Goal: Task Accomplishment & Management: Use online tool/utility

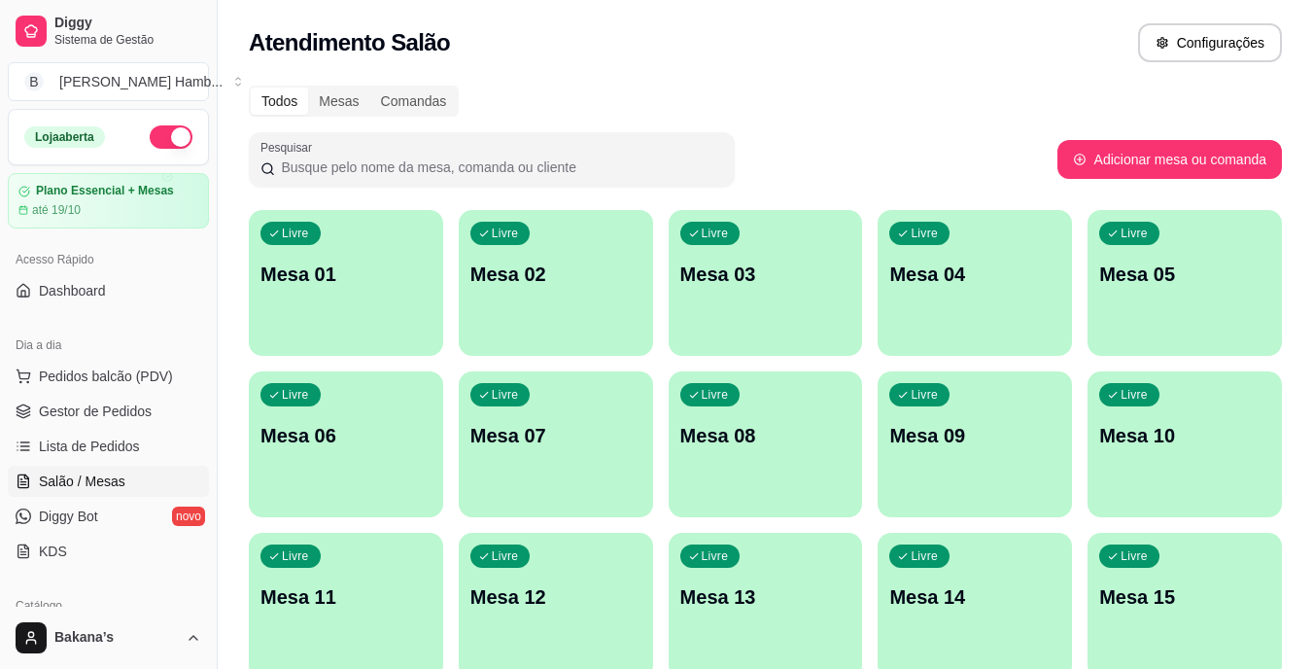
click at [355, 621] on div "Livre Mesa 11" at bounding box center [346, 594] width 194 height 122
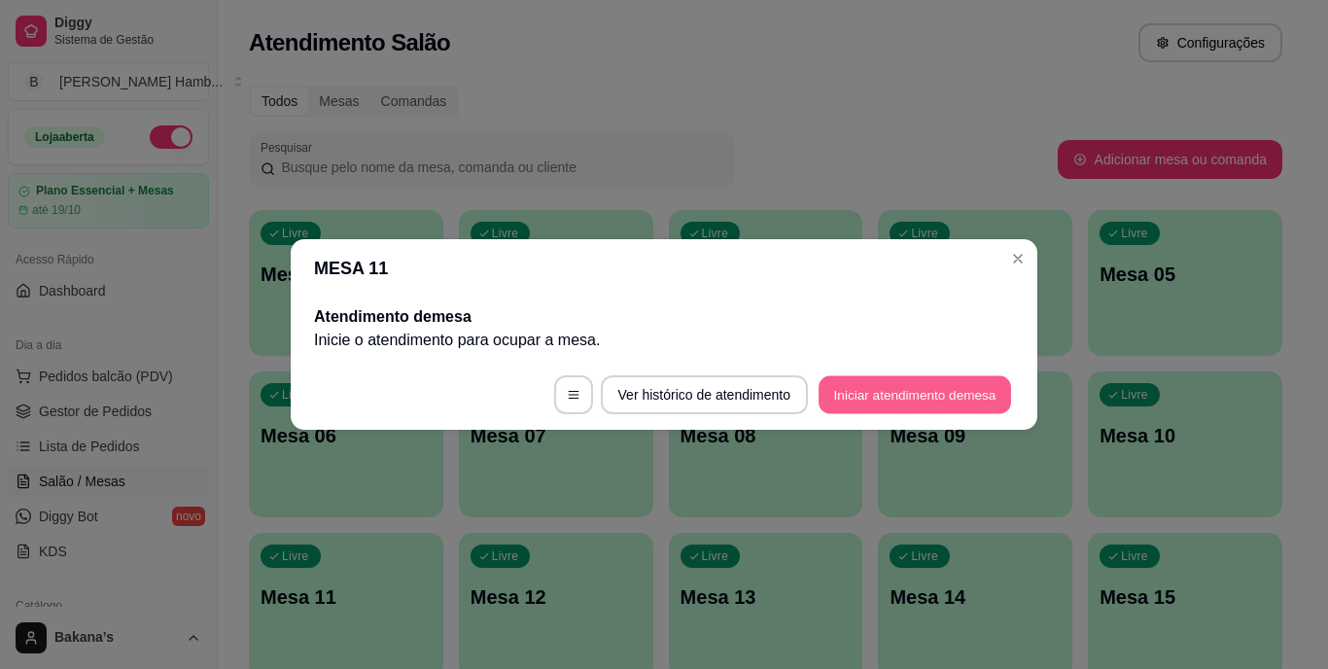
click at [950, 383] on button "Iniciar atendimento de mesa" at bounding box center [915, 395] width 192 height 38
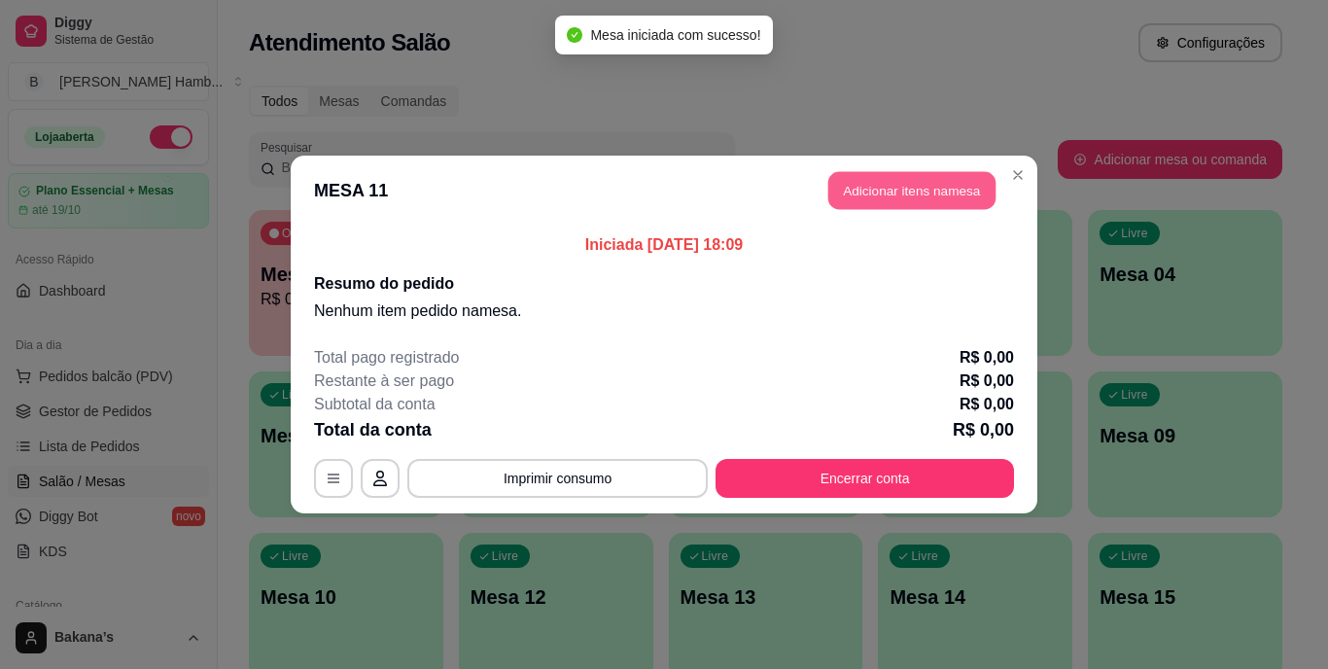
click at [977, 185] on button "Adicionar itens na mesa" at bounding box center [911, 191] width 167 height 38
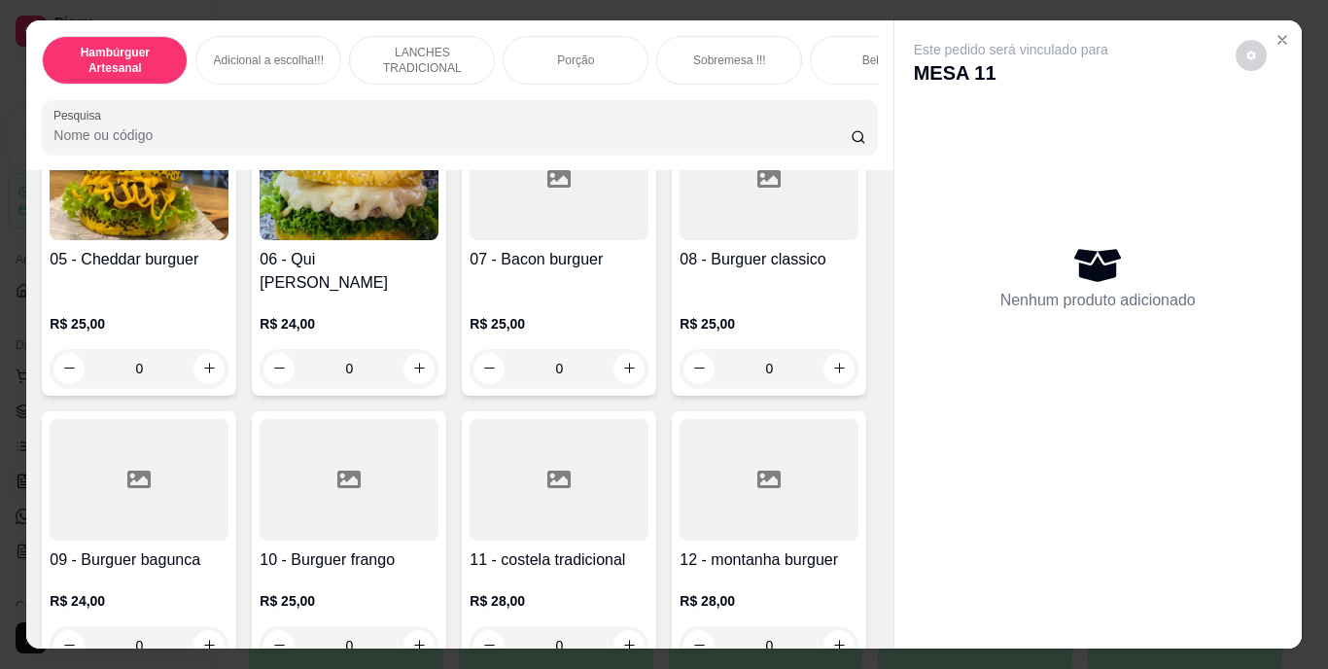
scroll to position [389, 0]
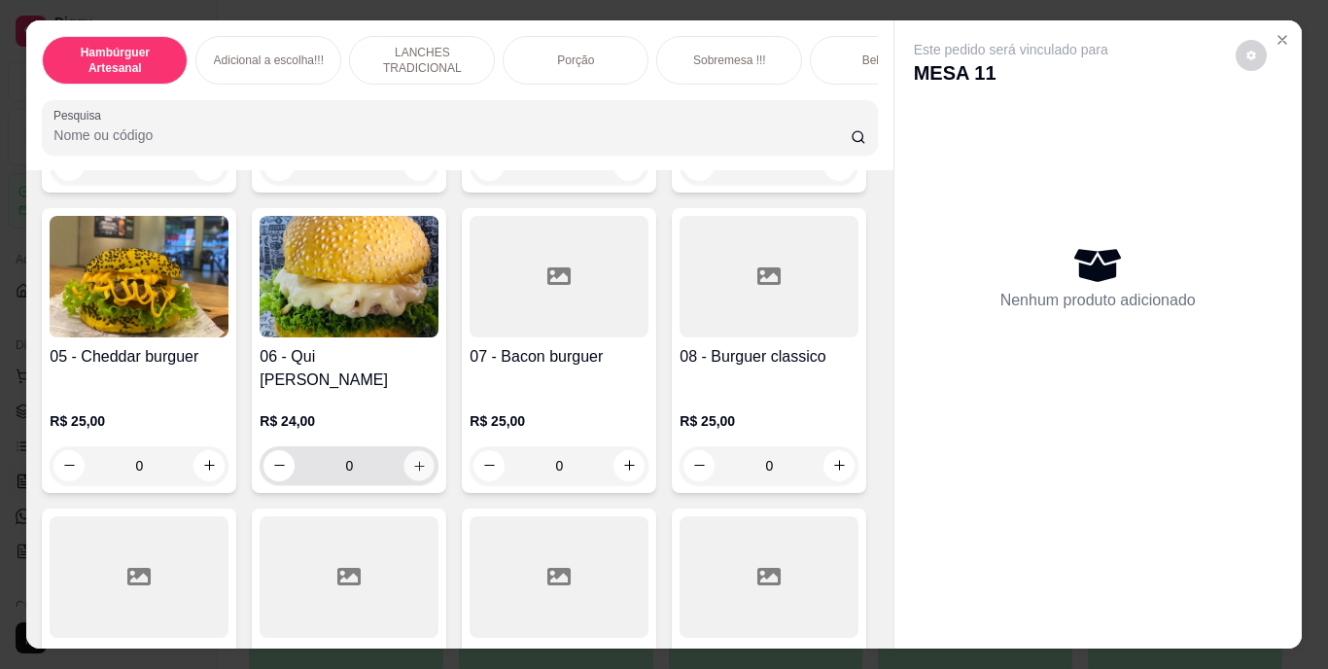
click at [427, 458] on icon "increase-product-quantity" at bounding box center [419, 465] width 15 height 15
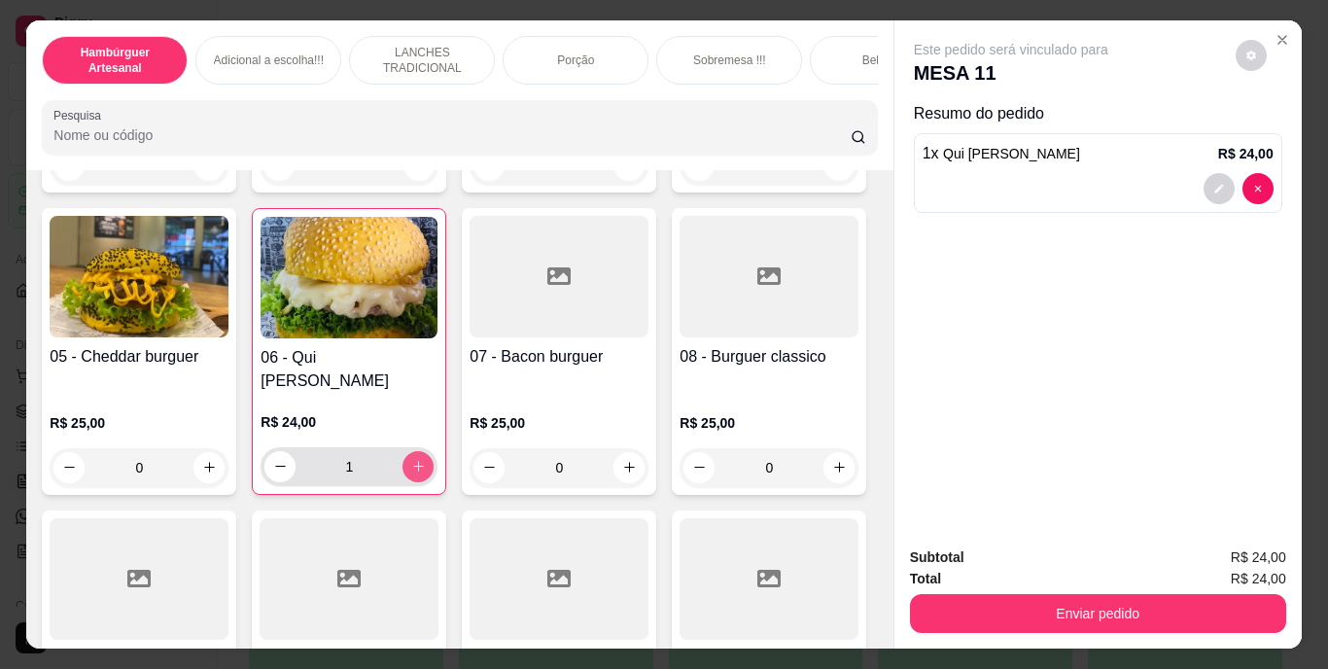
click at [434, 447] on div "1" at bounding box center [348, 466] width 169 height 39
click at [434, 451] on button "increase-product-quantity" at bounding box center [418, 466] width 30 height 30
type input "2"
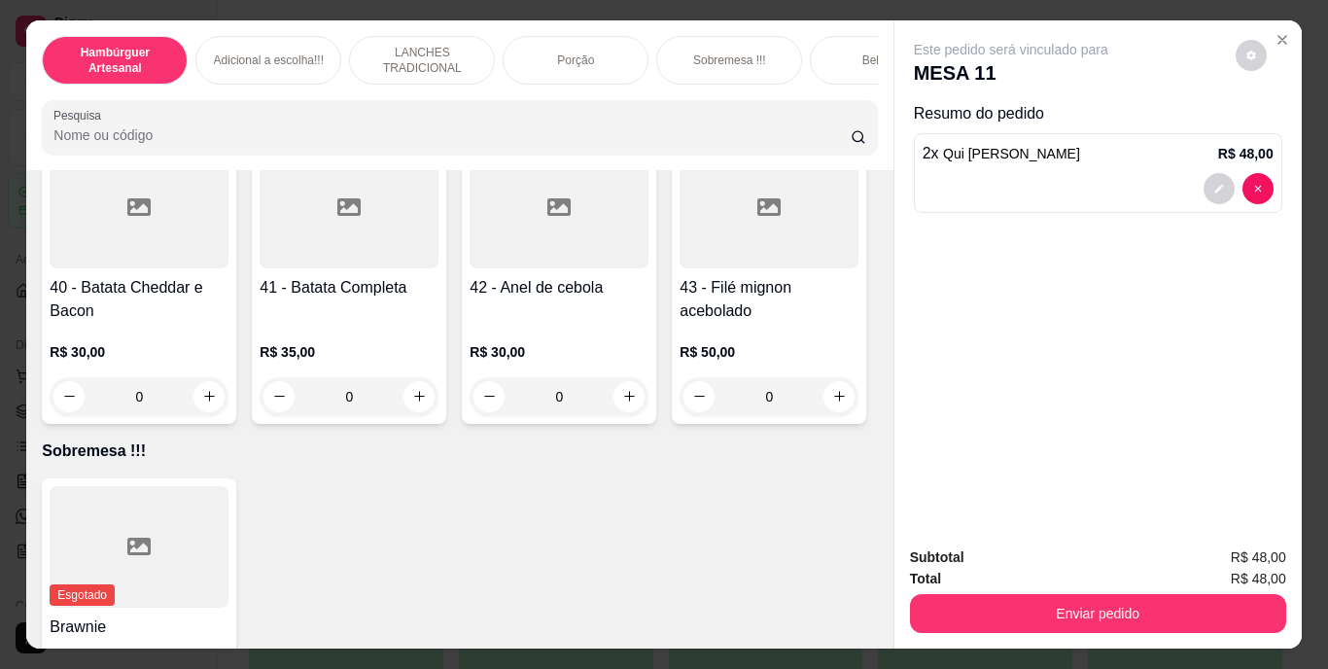
scroll to position [3889, 0]
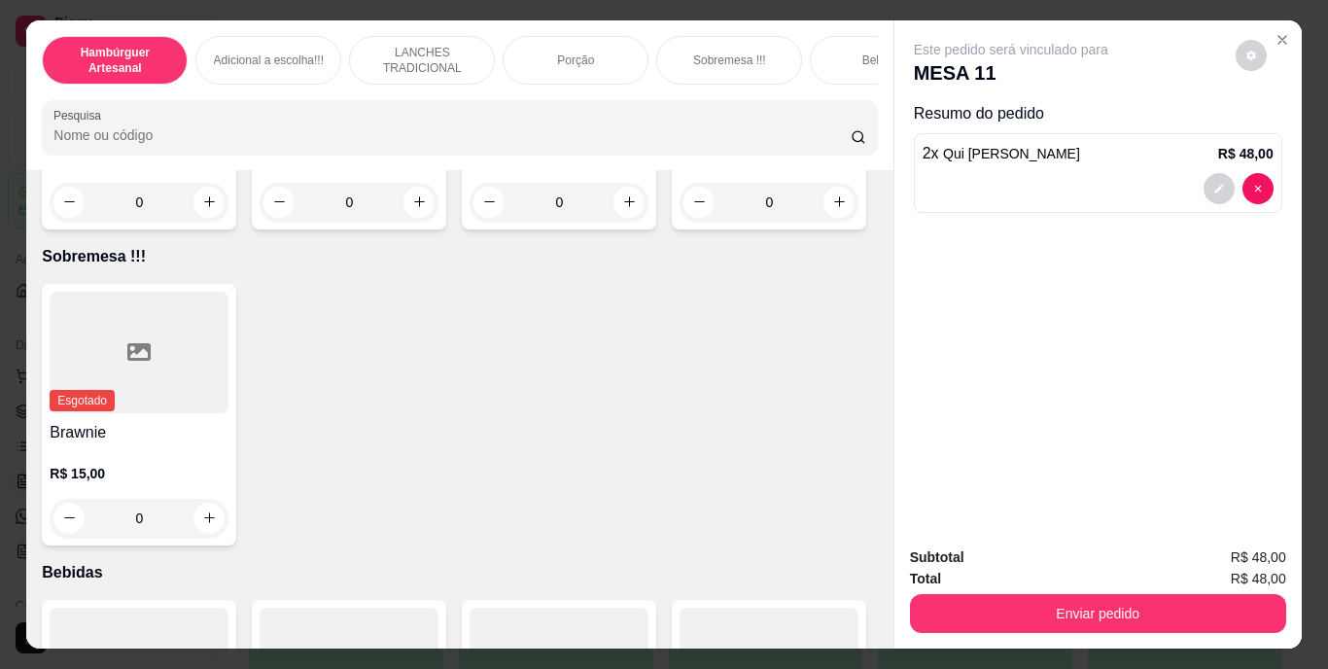
type input "2"
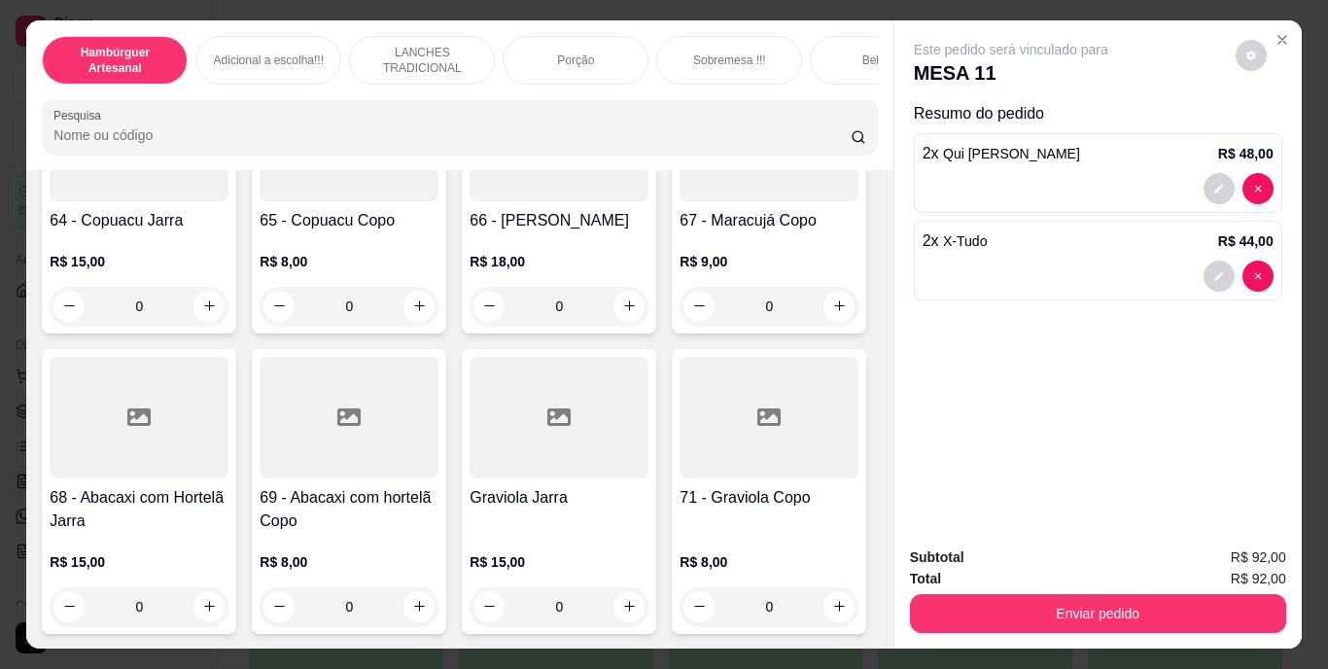
scroll to position [7001, 0]
type input "2"
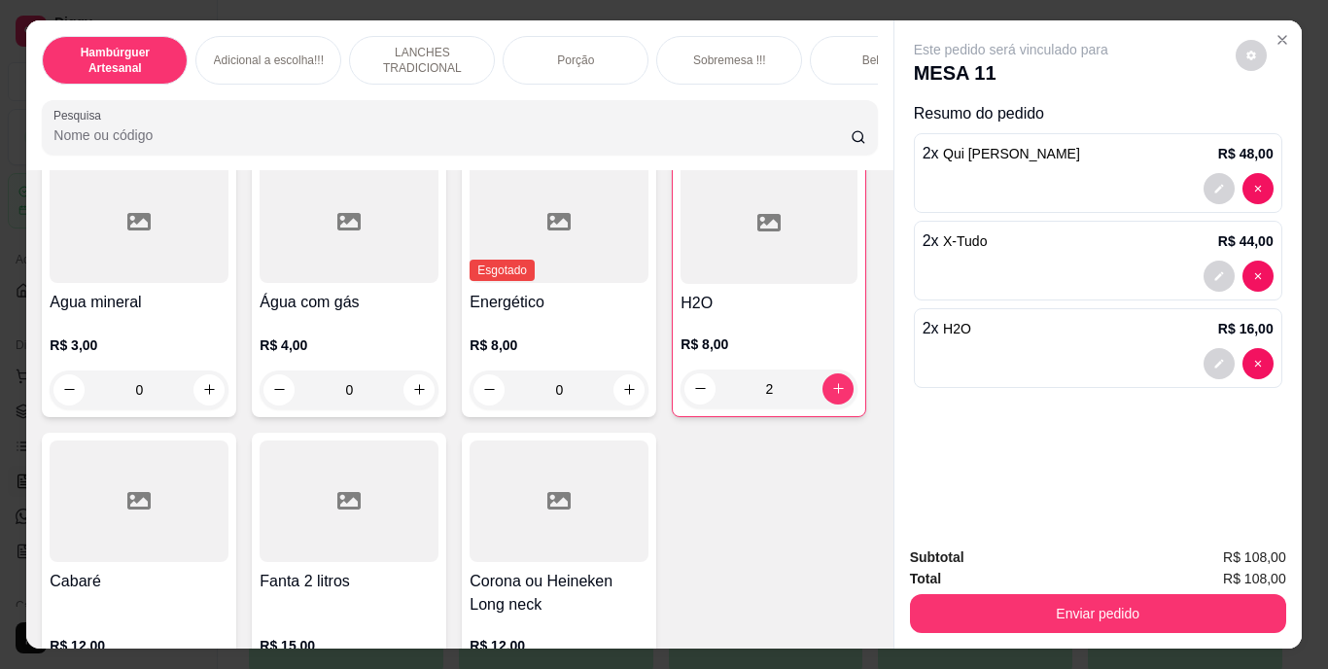
scroll to position [5251, 0]
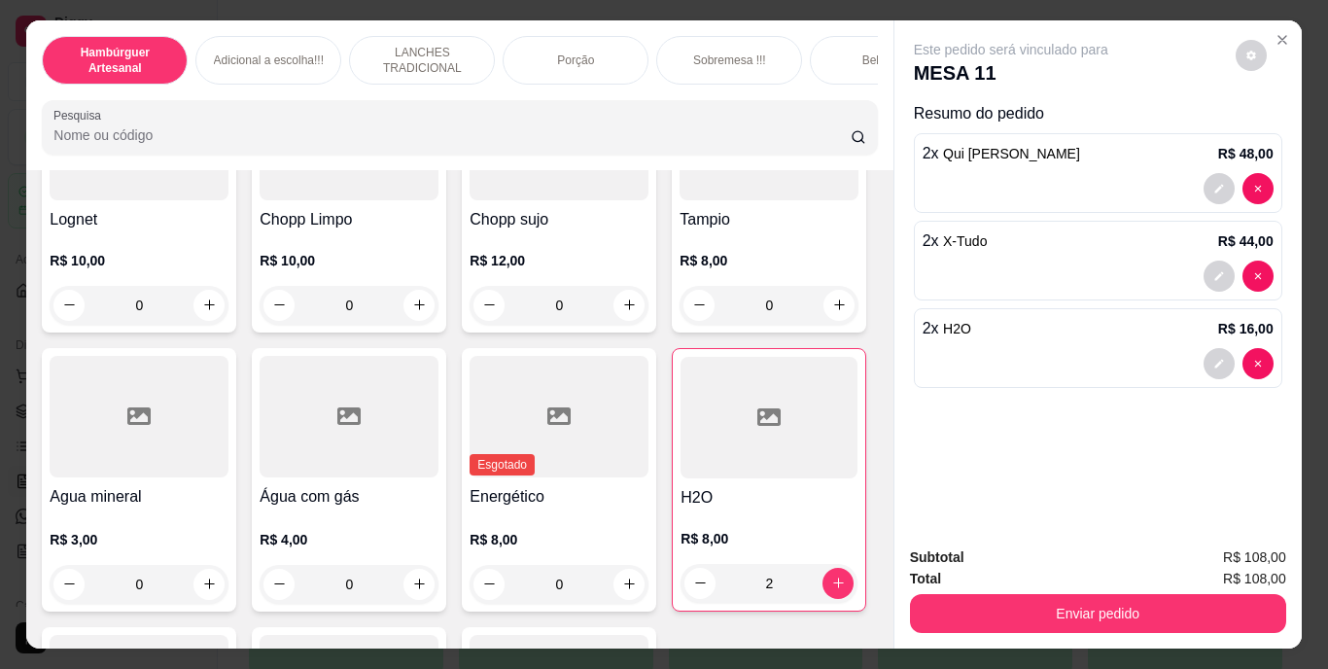
type input "1"
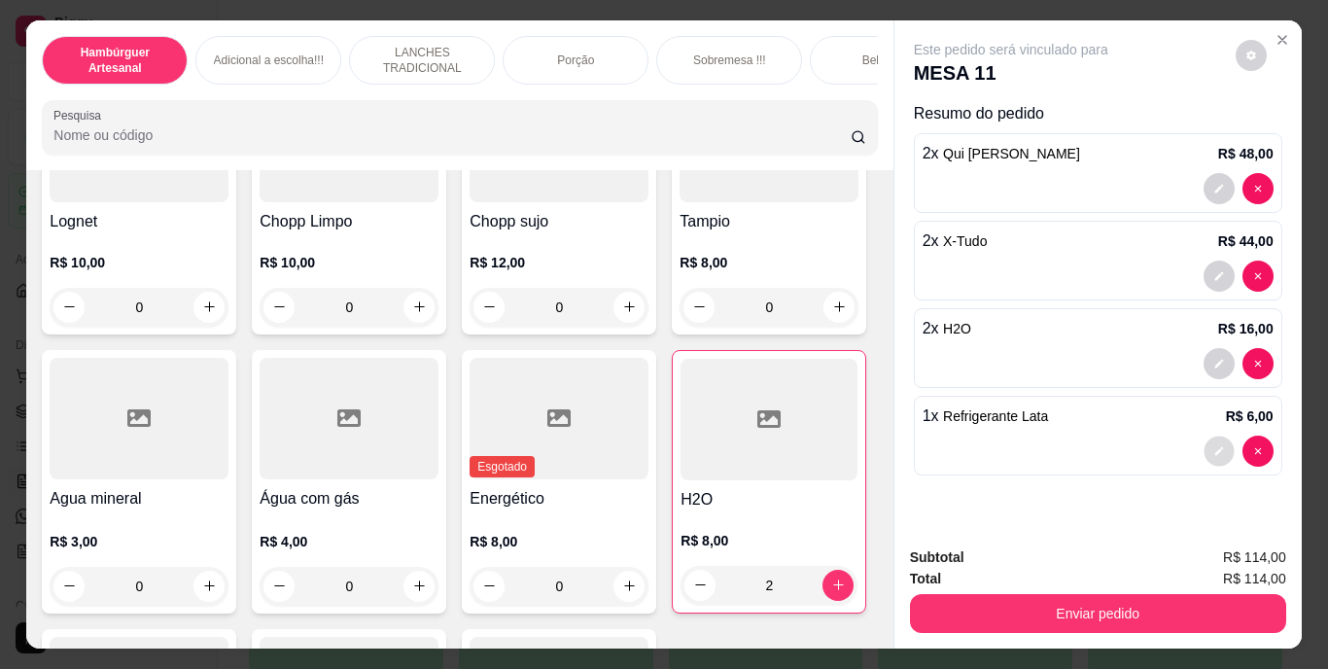
click at [1217, 447] on button "decrease-product-quantity" at bounding box center [1219, 451] width 30 height 30
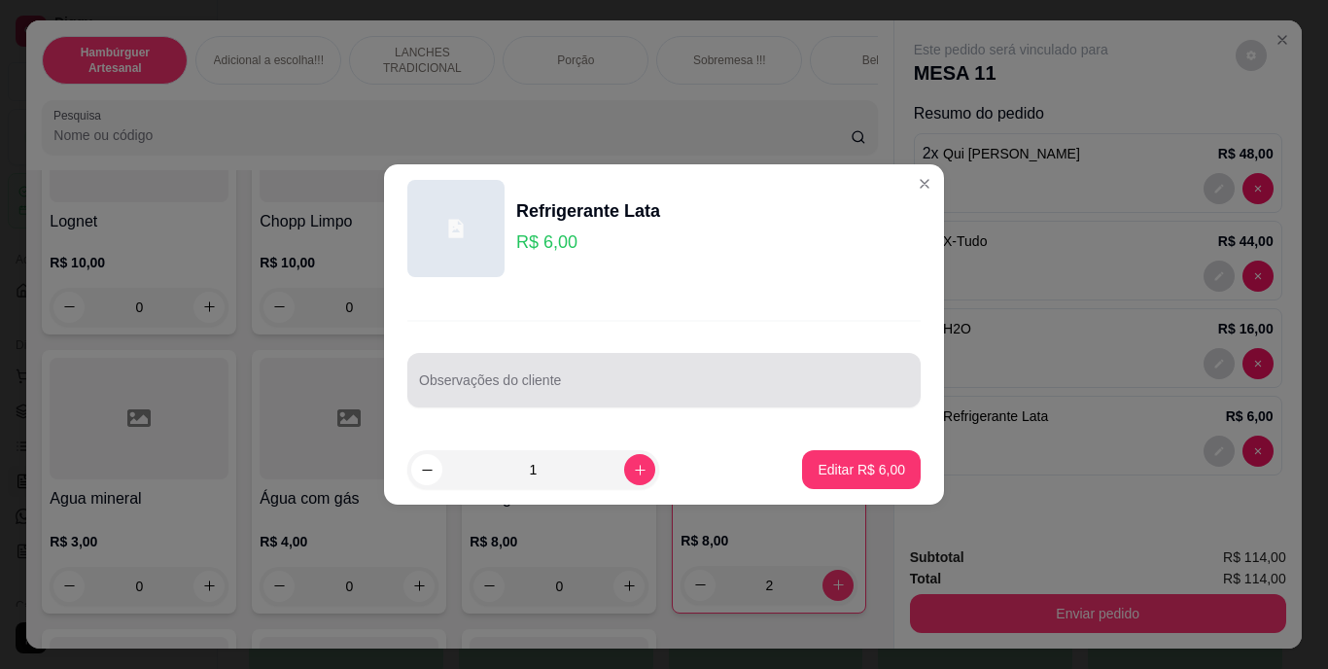
click at [621, 378] on input "Observações do cliente" at bounding box center [664, 387] width 490 height 19
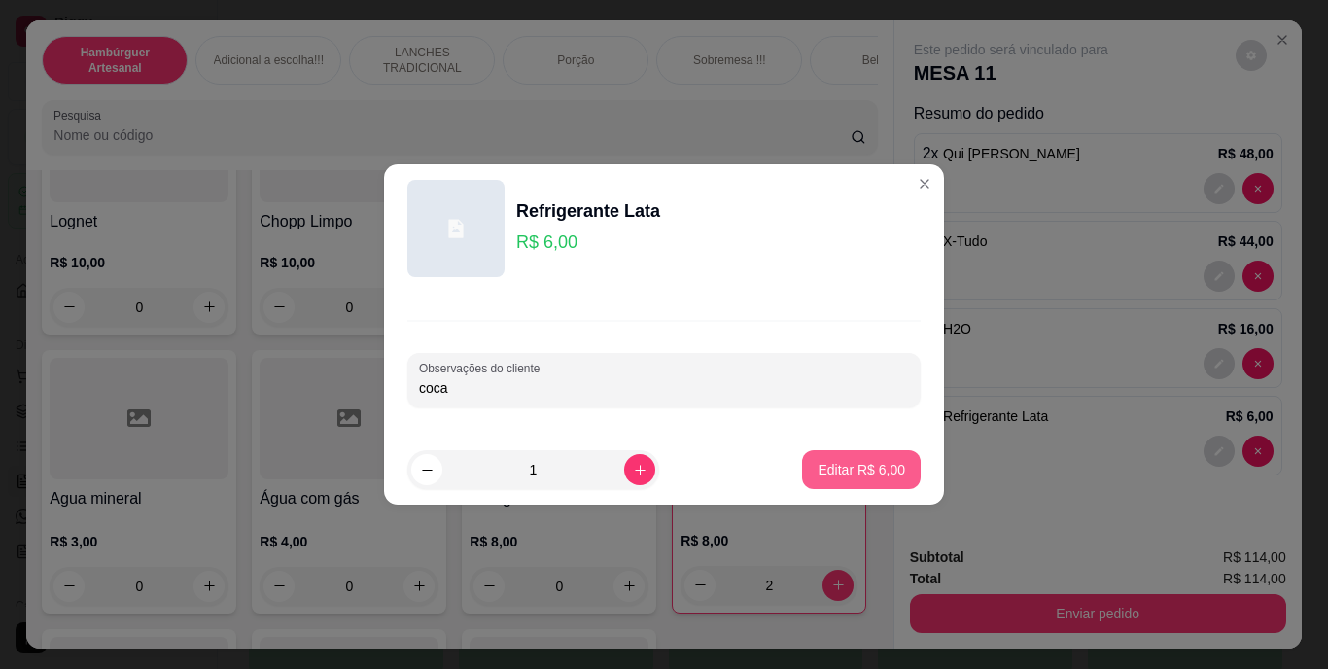
type input "coca"
click at [848, 454] on button "Editar R$ 6,00" at bounding box center [861, 469] width 119 height 39
type input "0"
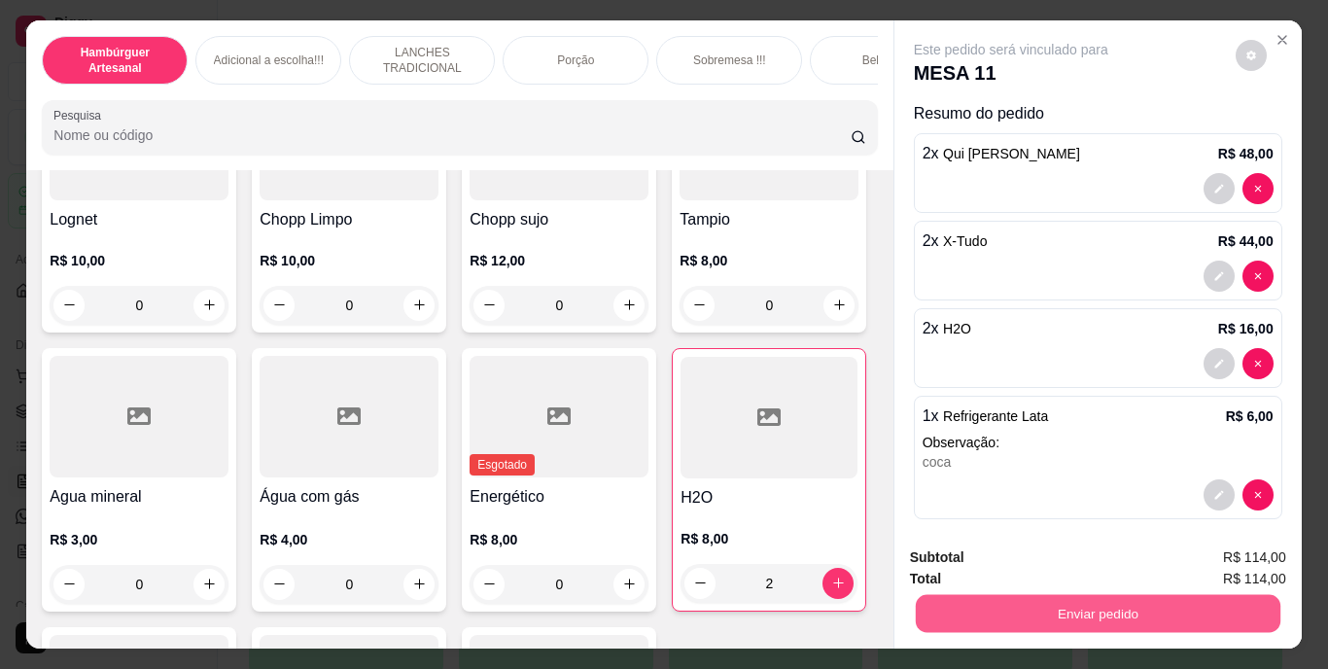
click at [1057, 608] on button "Enviar pedido" at bounding box center [1097, 614] width 365 height 38
click at [1140, 557] on button "Registrar cliente" at bounding box center [1105, 559] width 124 height 36
click at [1180, 594] on button "Enviar pedido" at bounding box center [1098, 613] width 376 height 39
click at [1249, 562] on button "Enviar pedido" at bounding box center [1235, 559] width 110 height 37
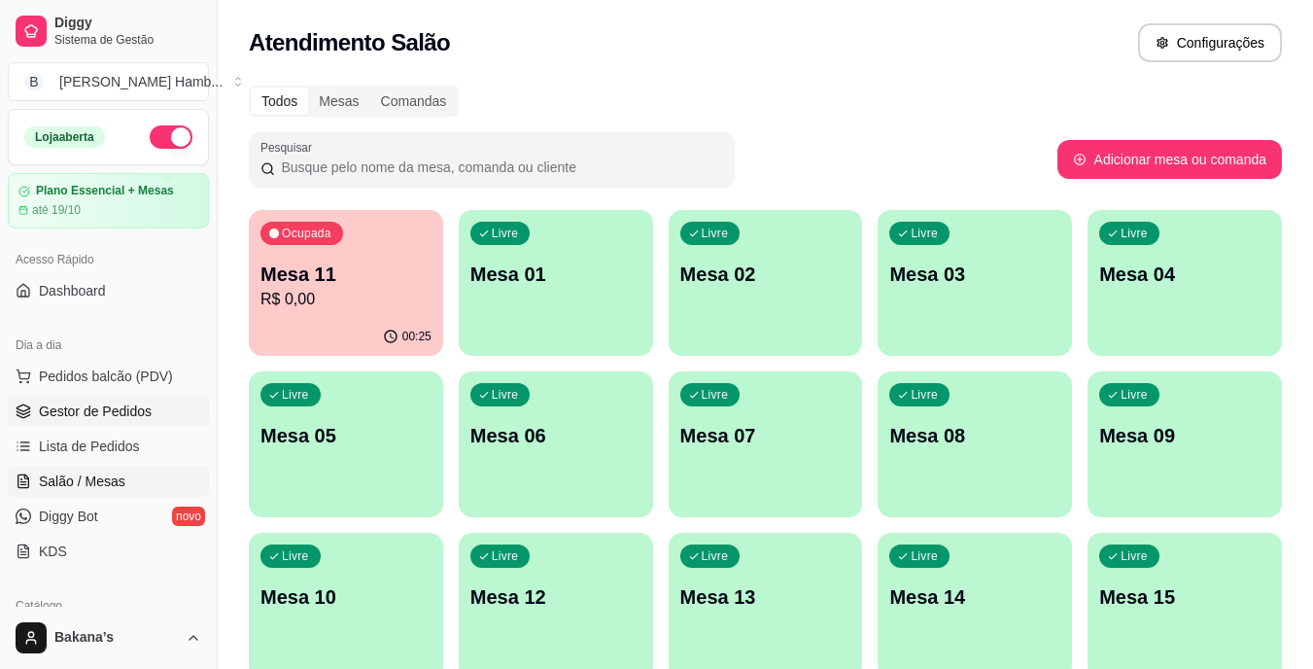
click at [131, 414] on span "Gestor de Pedidos" at bounding box center [95, 411] width 113 height 19
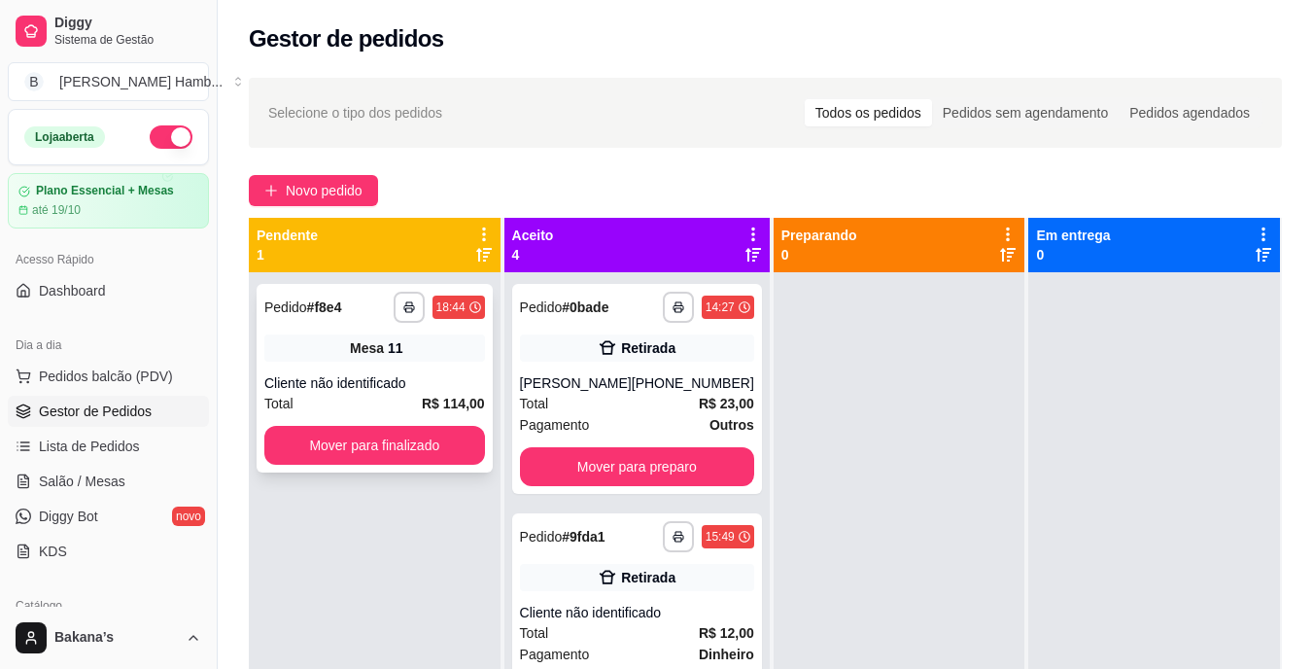
click at [397, 425] on div "**********" at bounding box center [375, 378] width 236 height 189
click at [300, 438] on button "Mover para finalizado" at bounding box center [374, 446] width 214 height 38
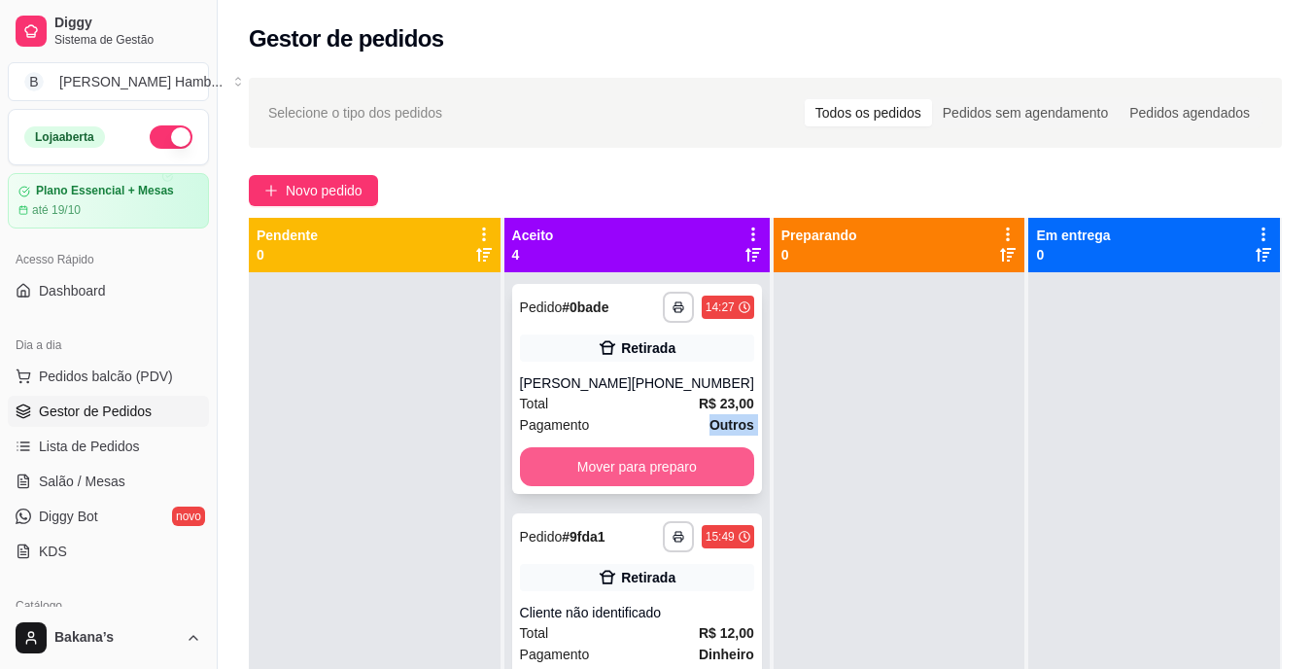
click at [614, 494] on div "**********" at bounding box center [637, 389] width 250 height 210
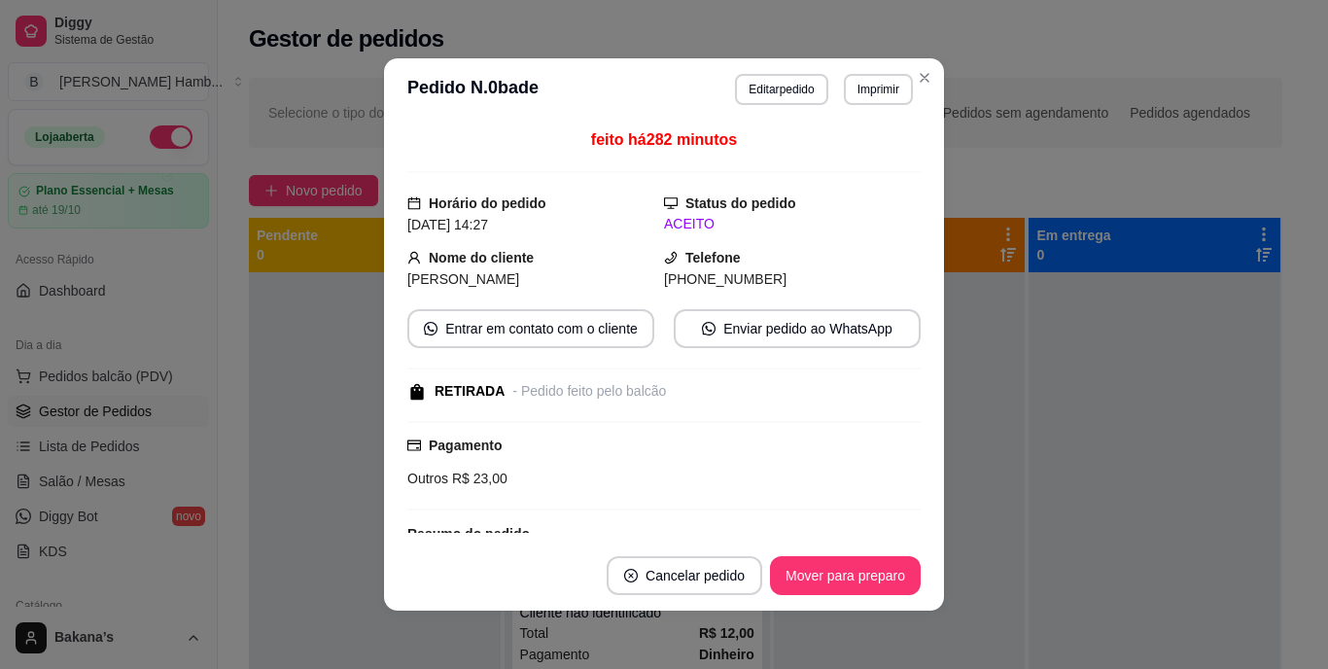
click at [417, 456] on div "**********" at bounding box center [664, 334] width 1328 height 669
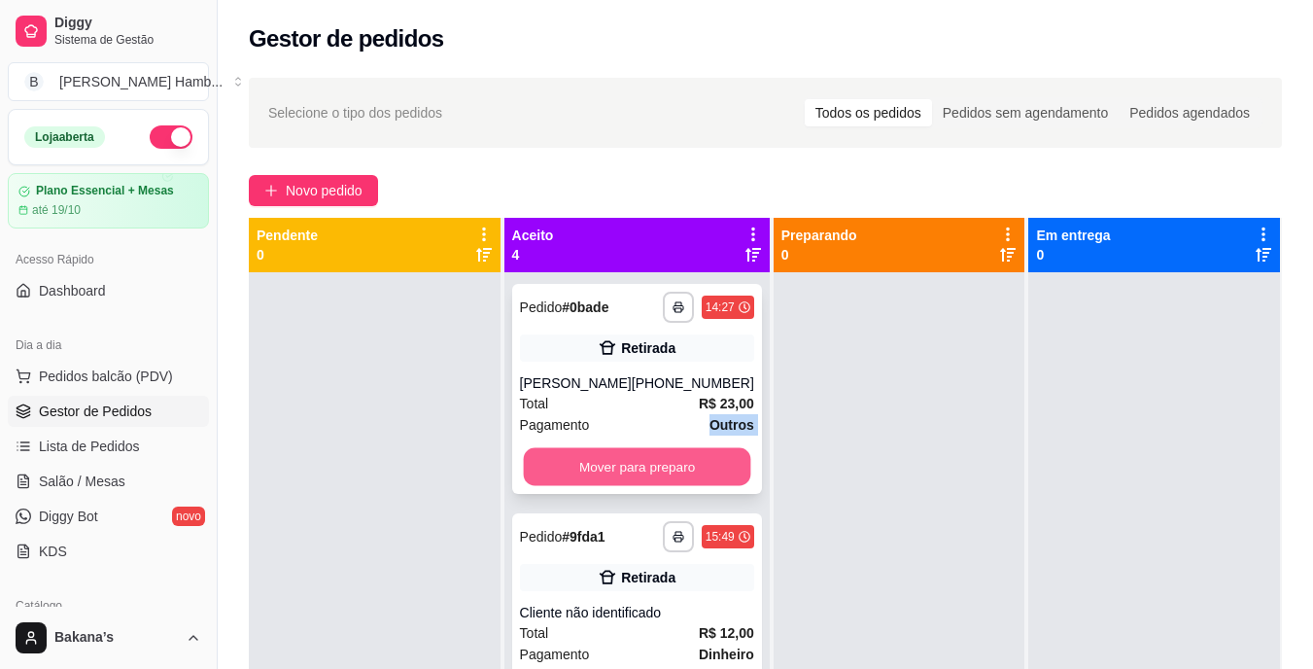
click at [655, 484] on button "Mover para preparo" at bounding box center [636, 467] width 227 height 38
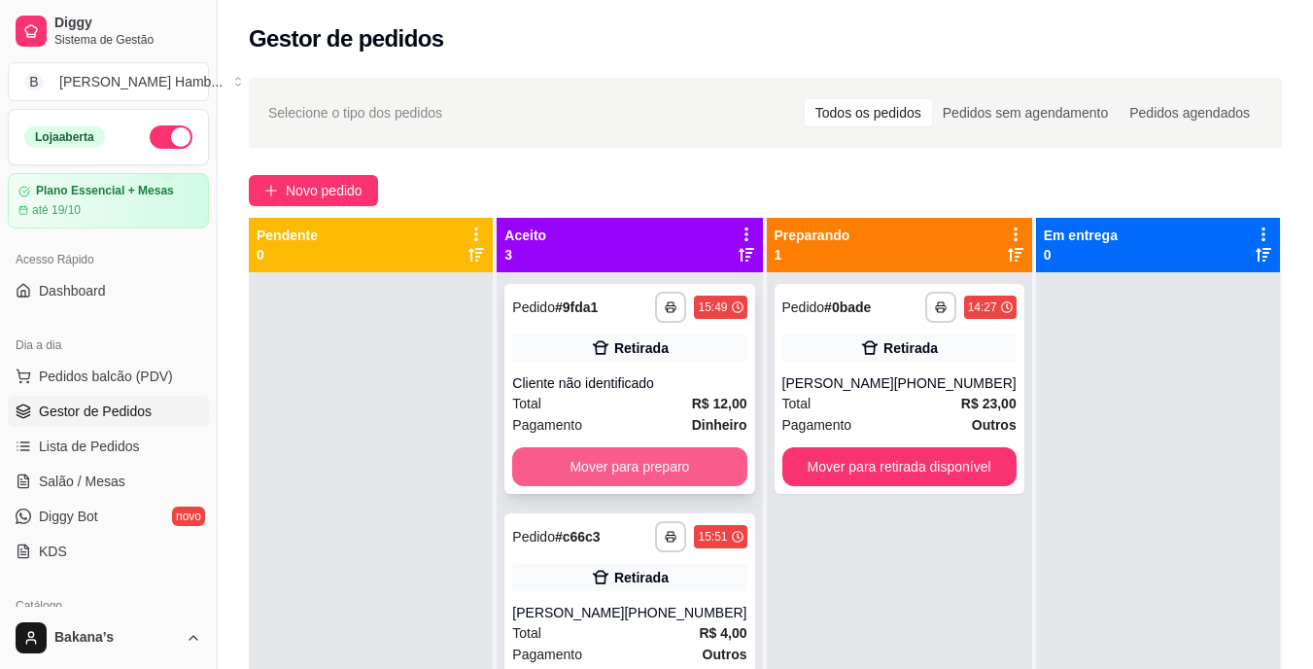
click at [652, 461] on button "Mover para preparo" at bounding box center [629, 466] width 234 height 39
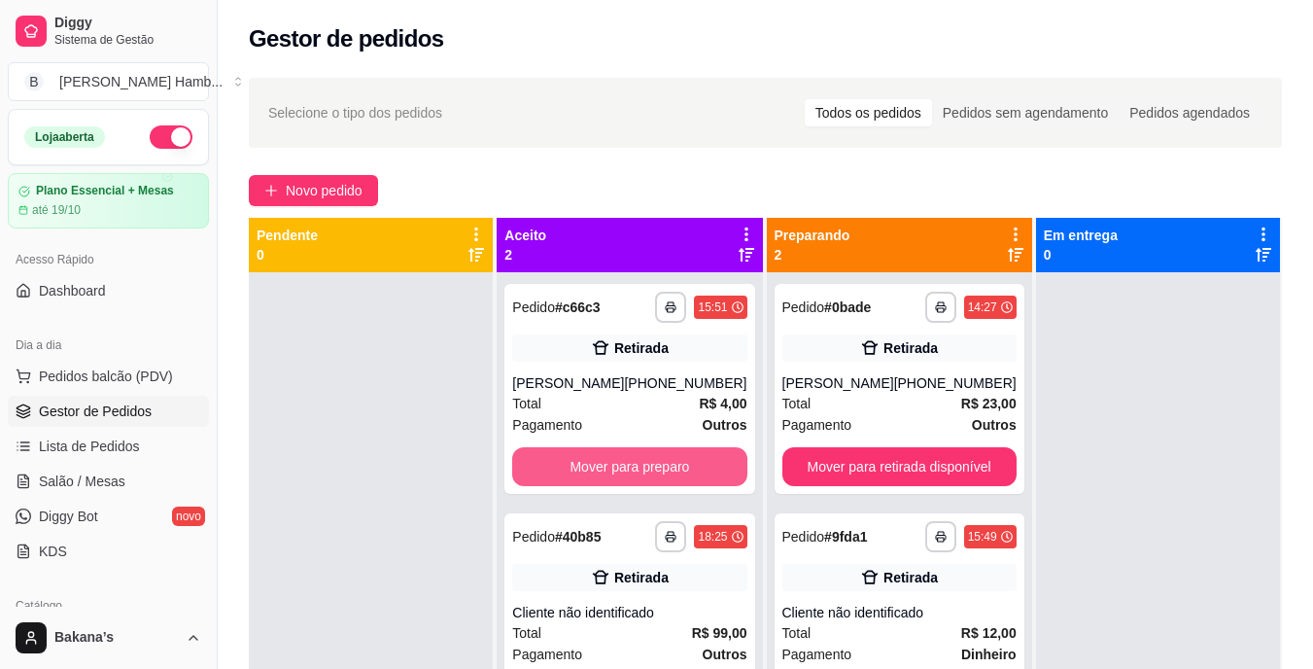
click at [652, 461] on button "Mover para preparo" at bounding box center [629, 466] width 234 height 39
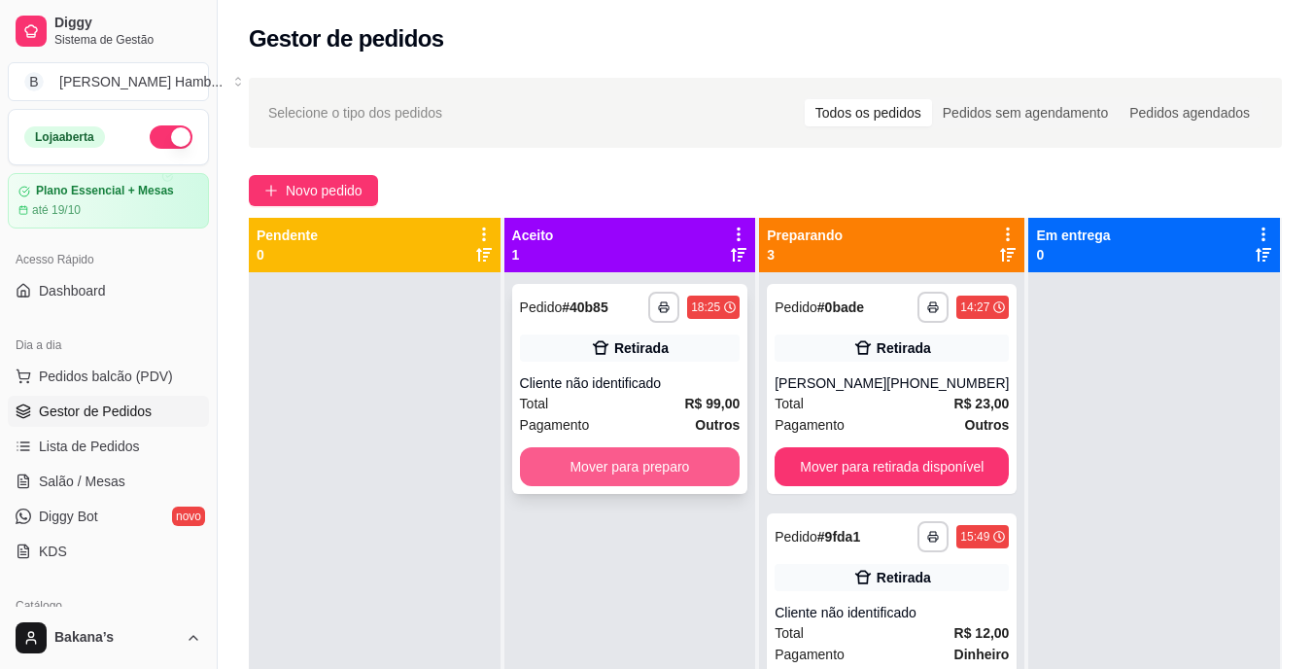
click at [654, 459] on button "Mover para preparo" at bounding box center [630, 466] width 221 height 39
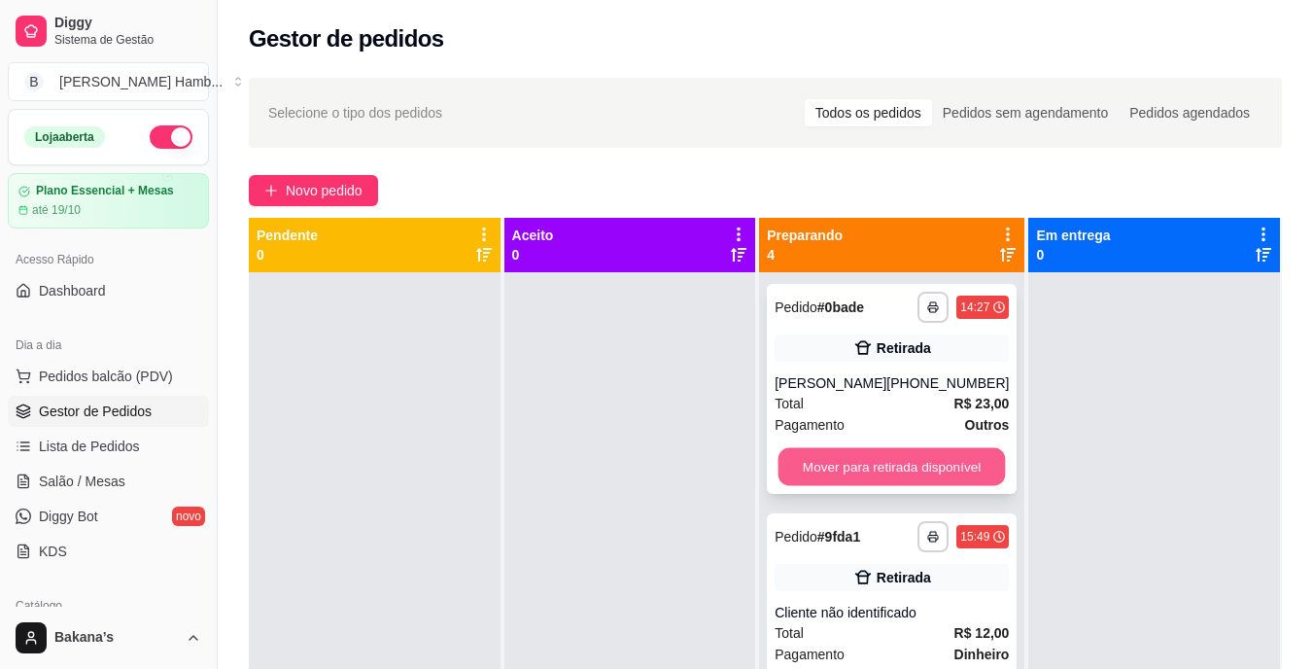
click at [837, 465] on button "Mover para retirada disponível" at bounding box center [892, 467] width 227 height 38
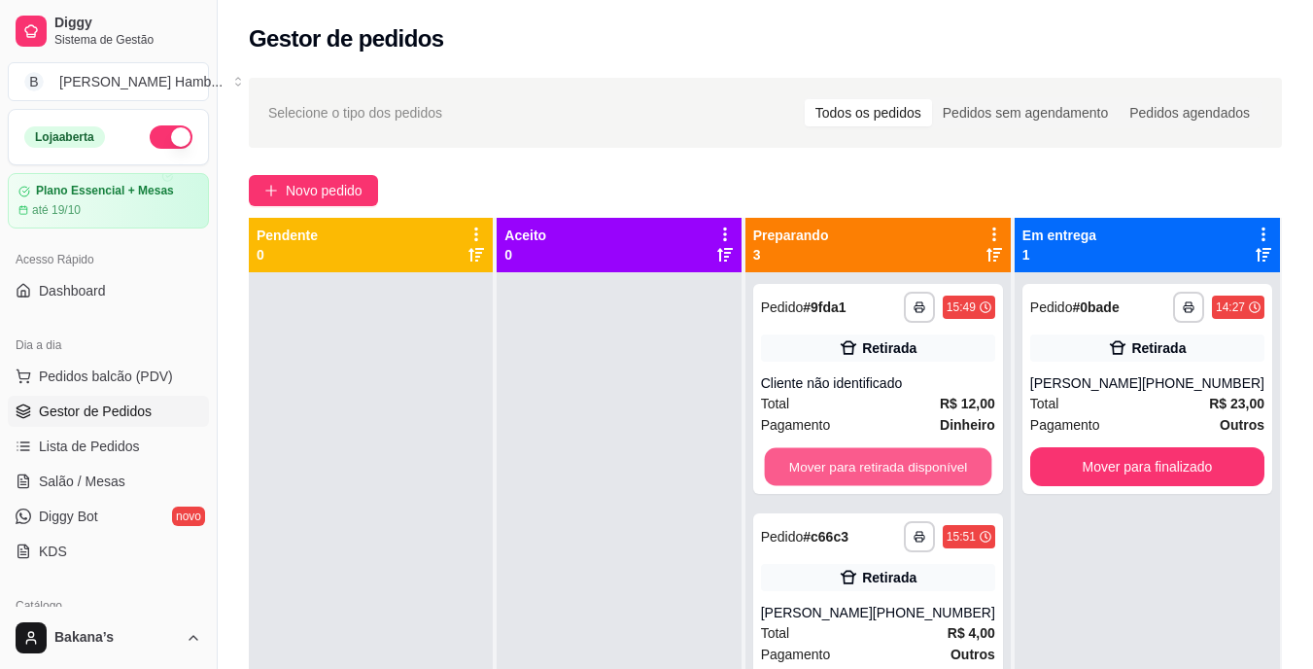
click at [836, 465] on button "Mover para retirada disponível" at bounding box center [877, 467] width 227 height 38
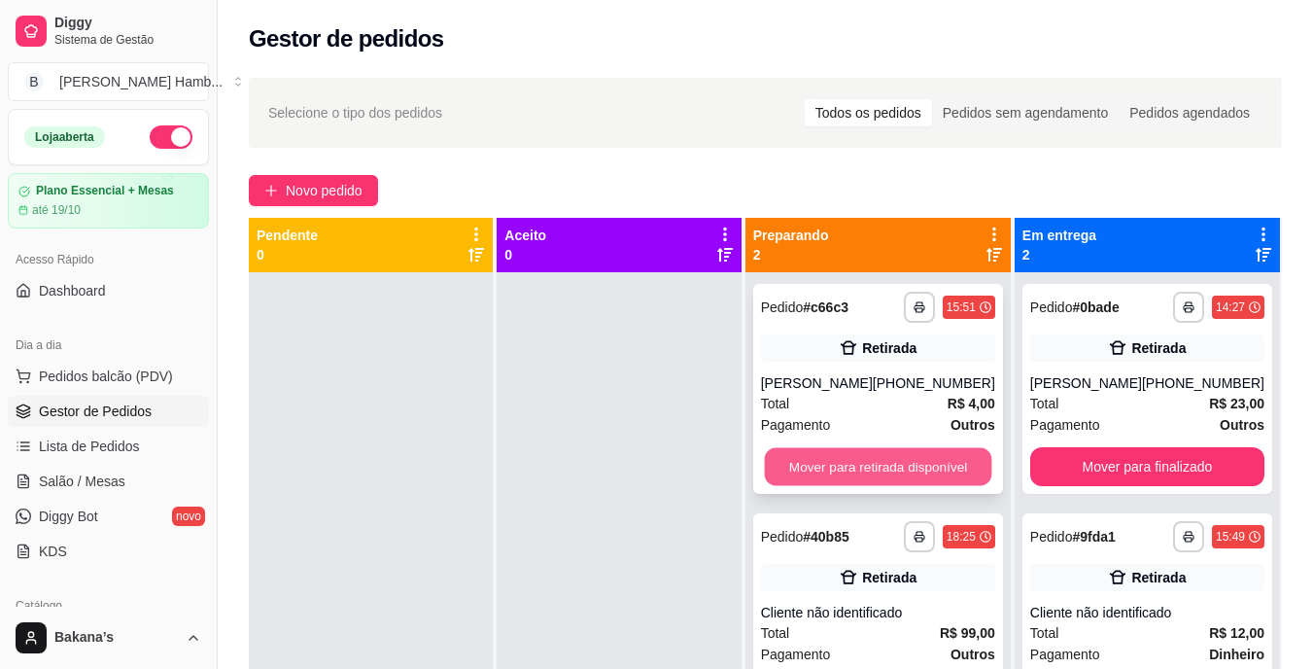
click at [835, 456] on button "Mover para retirada disponível" at bounding box center [877, 467] width 227 height 38
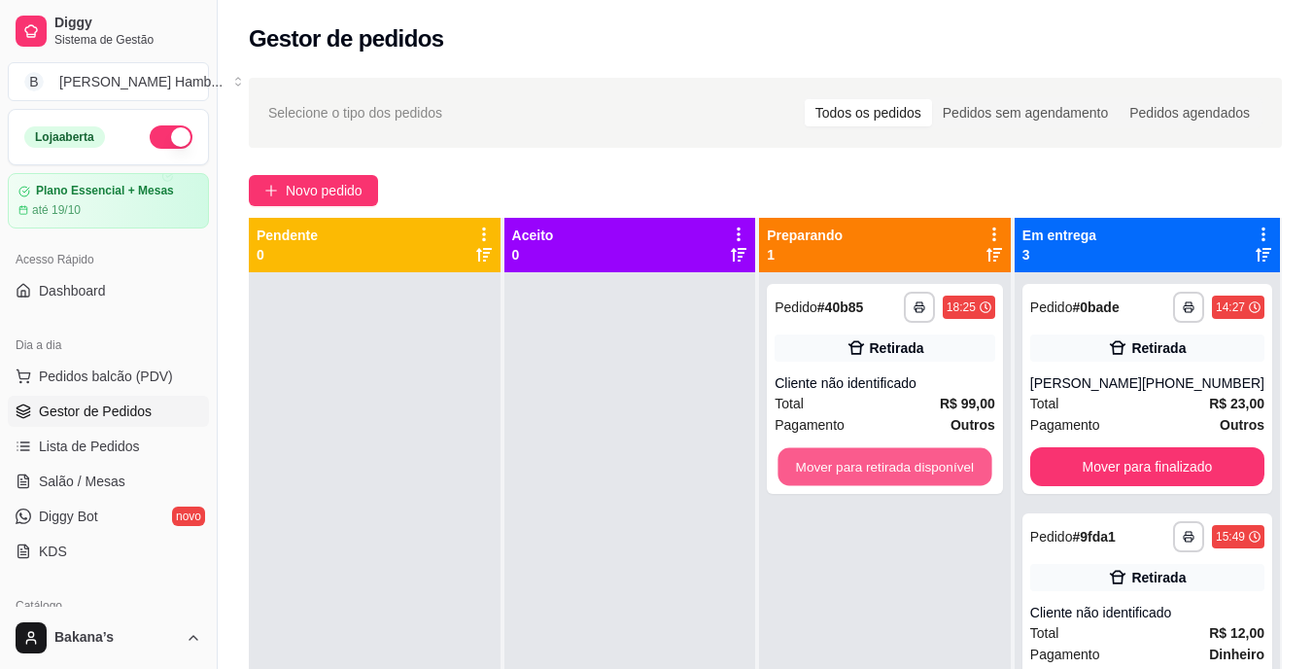
click at [834, 456] on button "Mover para retirada disponível" at bounding box center [886, 467] width 214 height 38
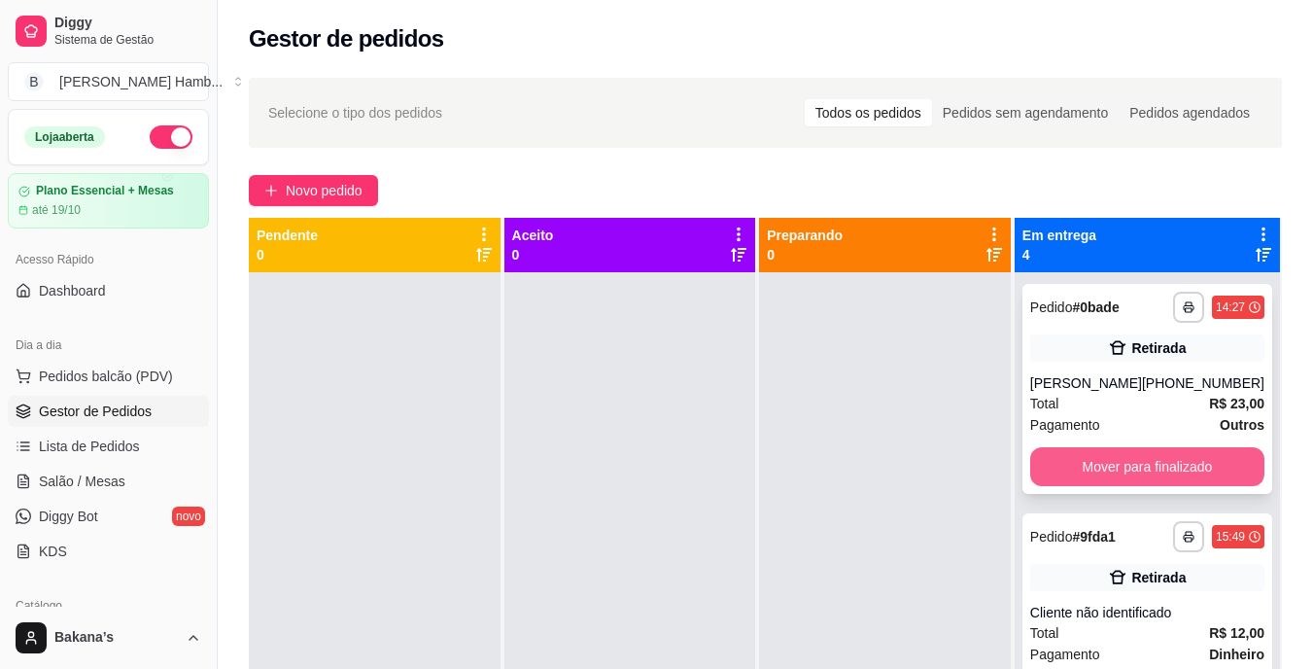
click at [1119, 475] on button "Mover para finalizado" at bounding box center [1148, 466] width 234 height 39
click at [1120, 478] on button "Mover para finalizado" at bounding box center [1148, 466] width 234 height 39
click at [1115, 471] on button "Mover para finalizado" at bounding box center [1148, 466] width 234 height 39
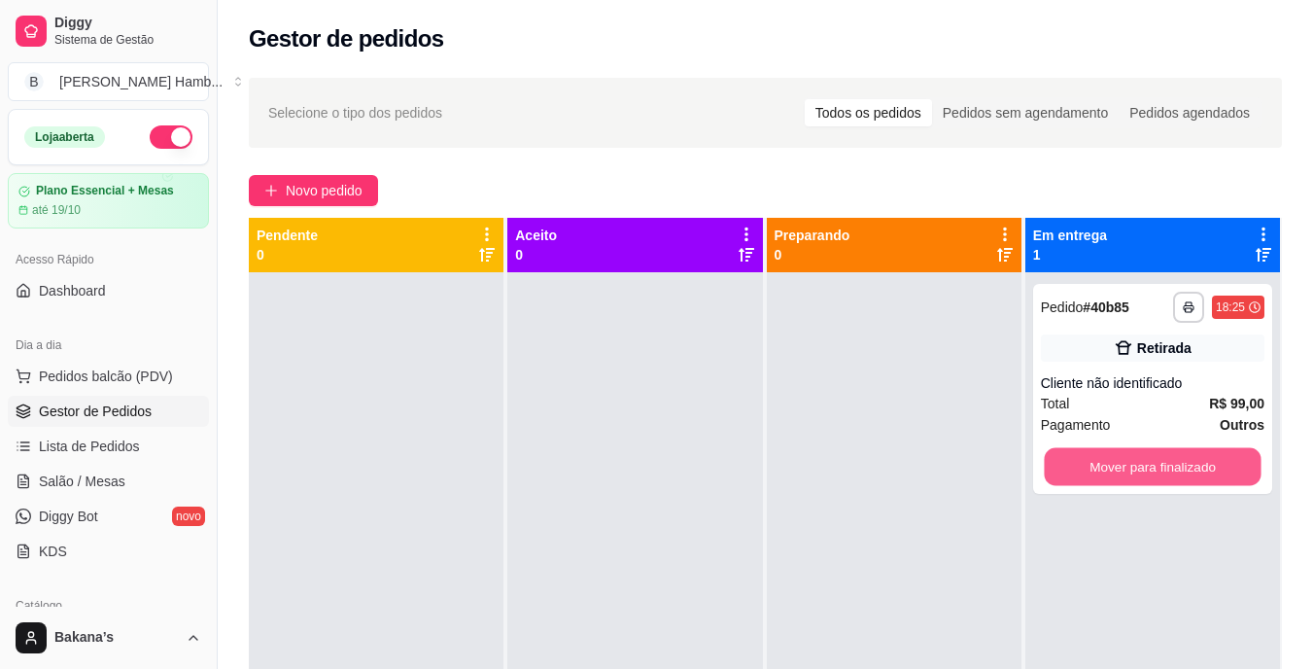
click at [1115, 470] on button "Mover para finalizado" at bounding box center [1152, 467] width 217 height 38
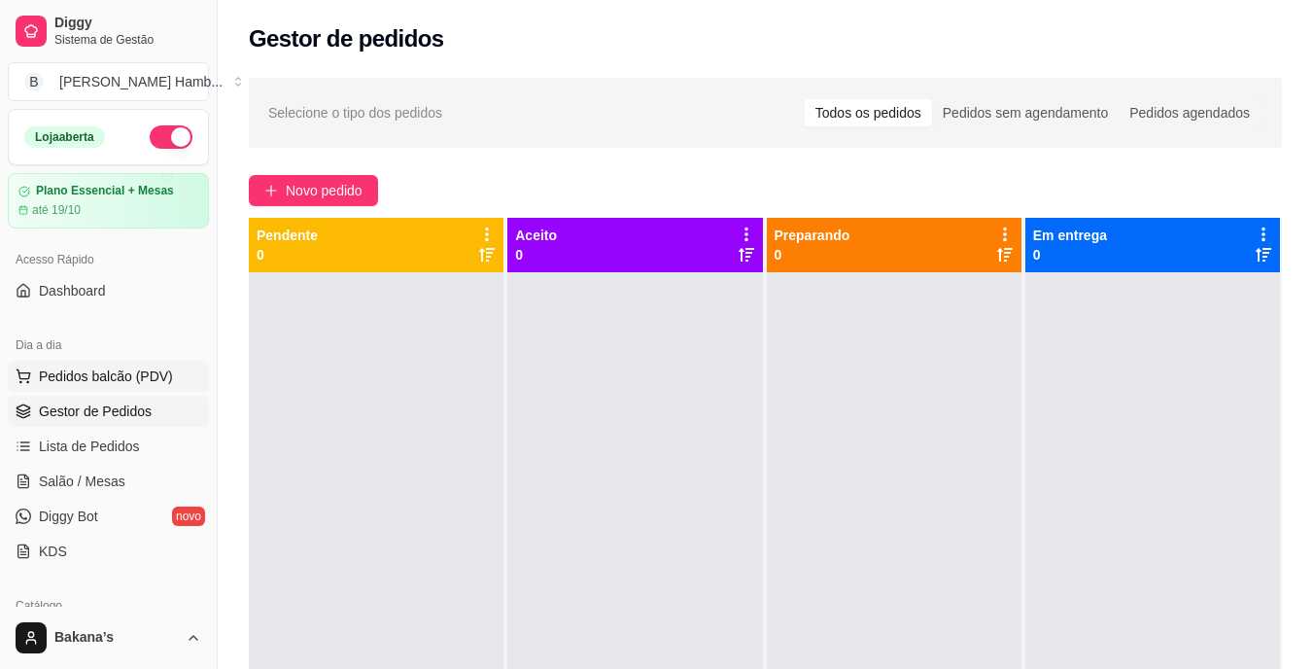
click at [72, 367] on span "Pedidos balcão (PDV)" at bounding box center [106, 376] width 134 height 19
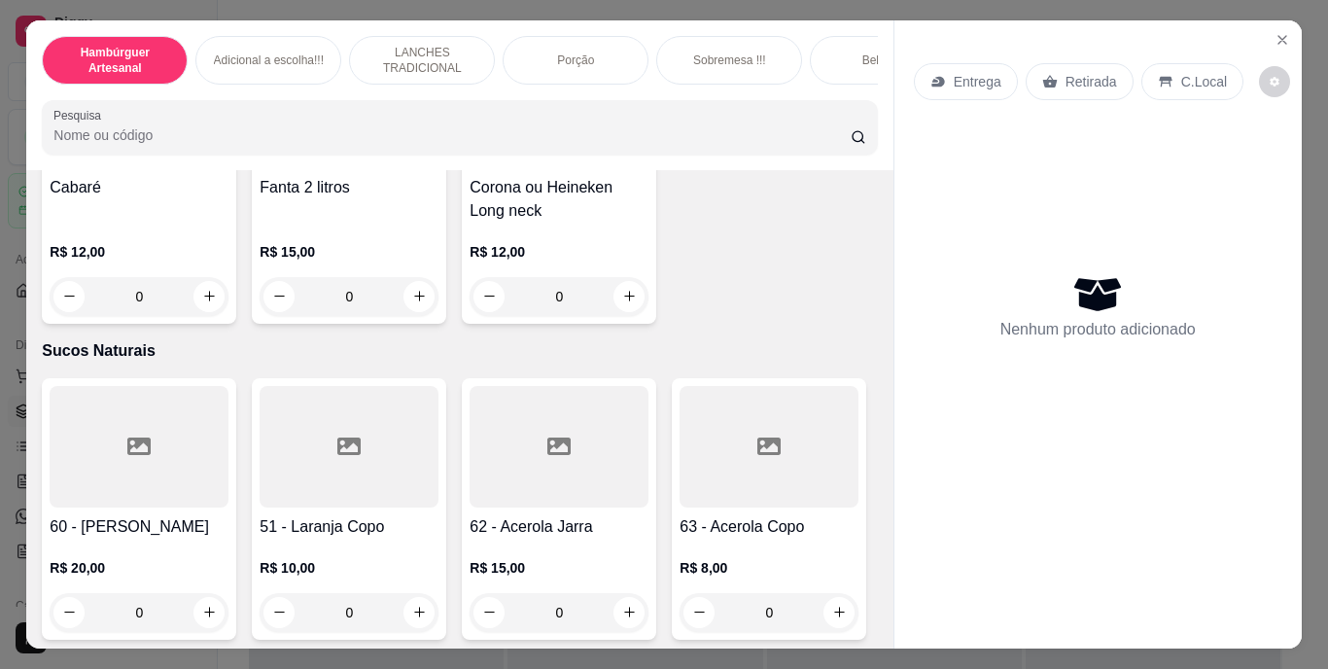
scroll to position [5930, 0]
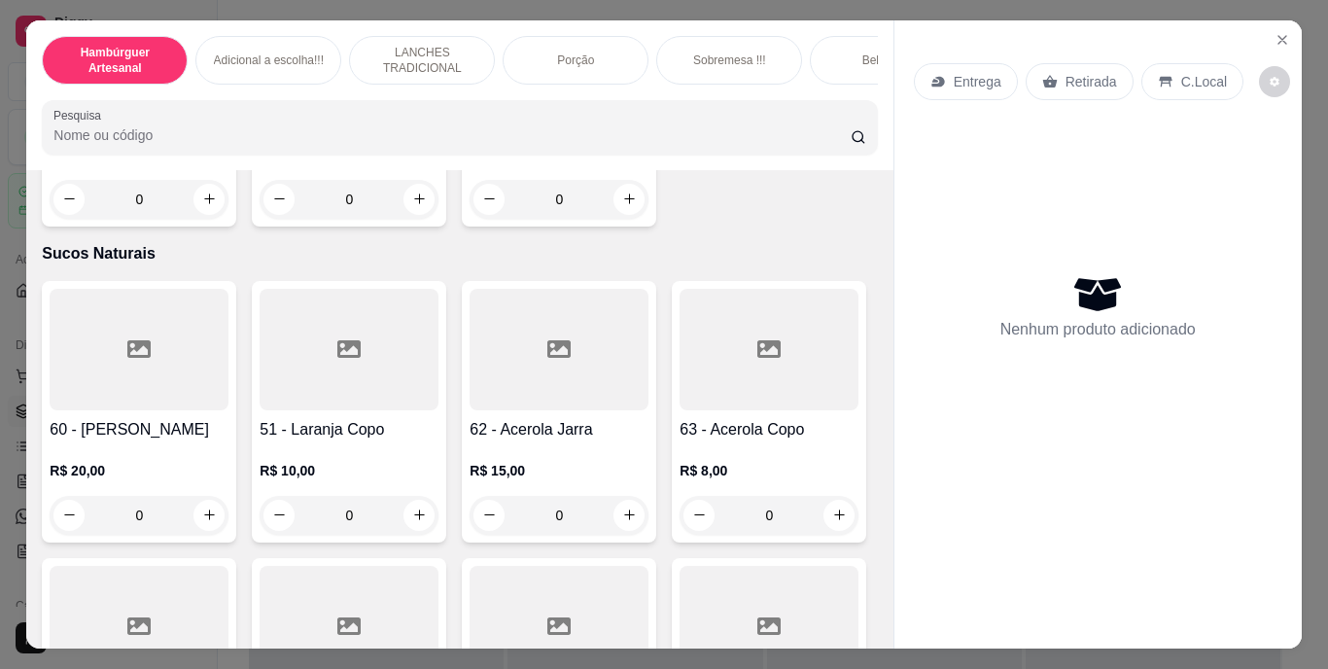
type input "1"
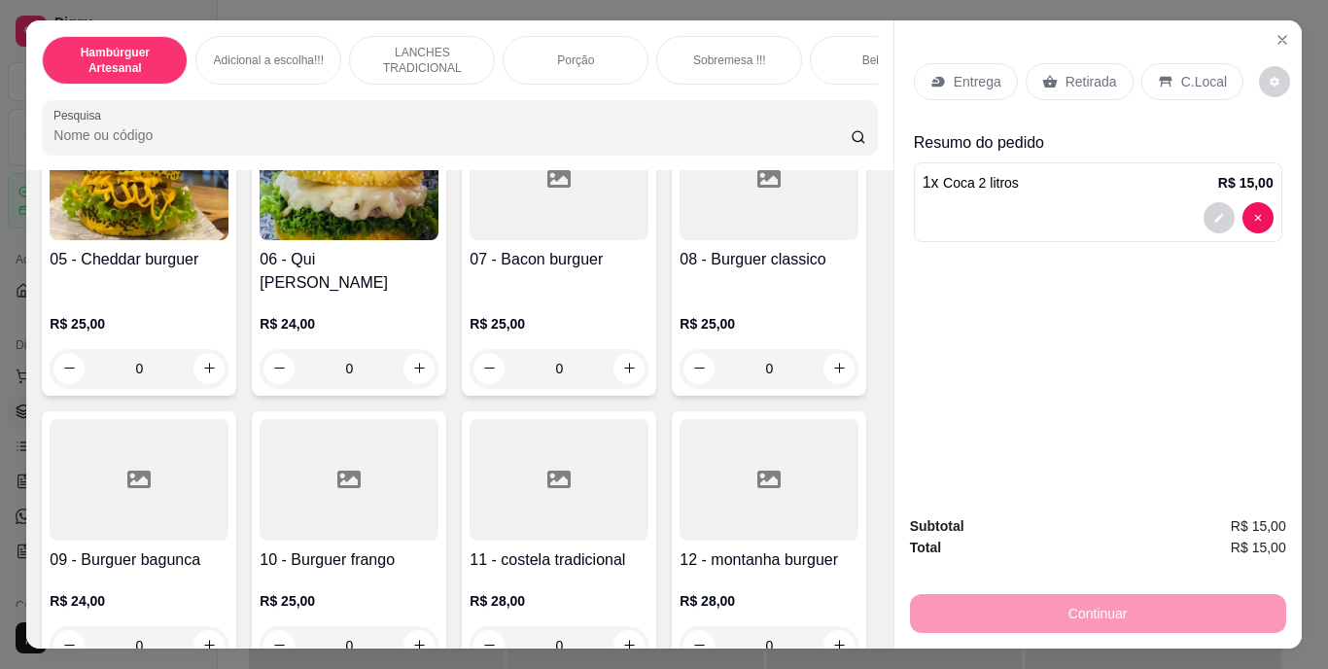
scroll to position [0, 0]
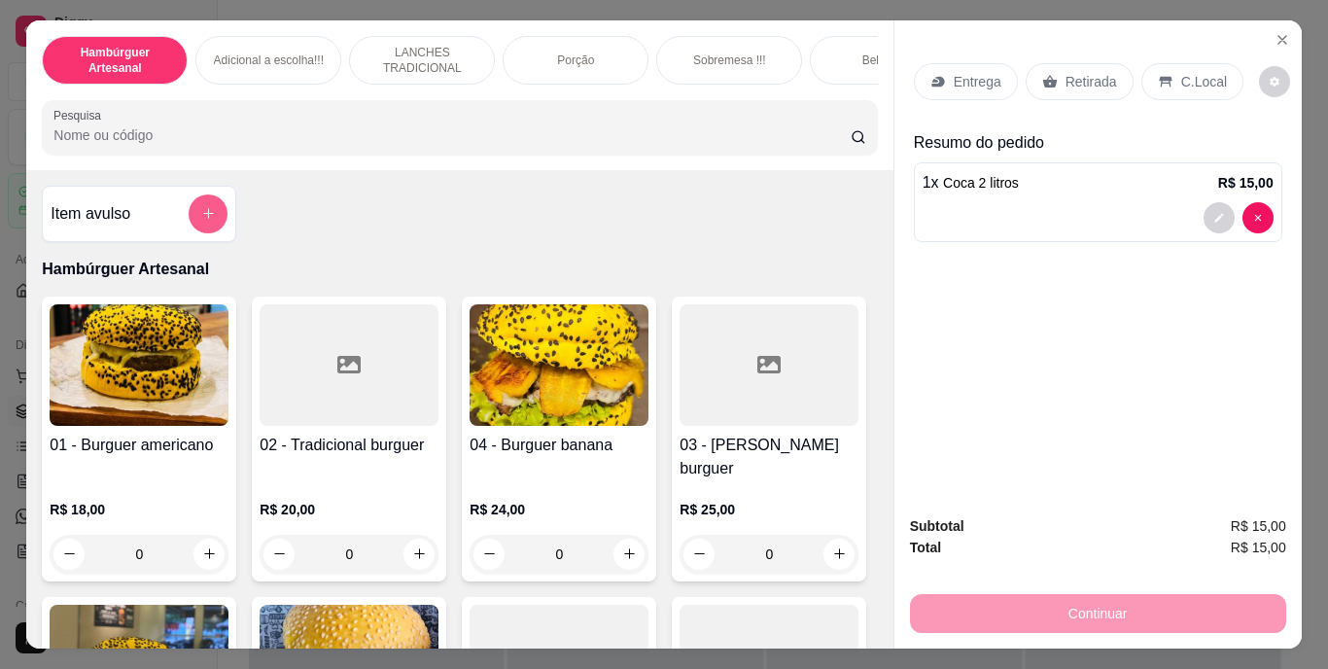
click at [189, 211] on button "add-separate-item" at bounding box center [208, 213] width 39 height 39
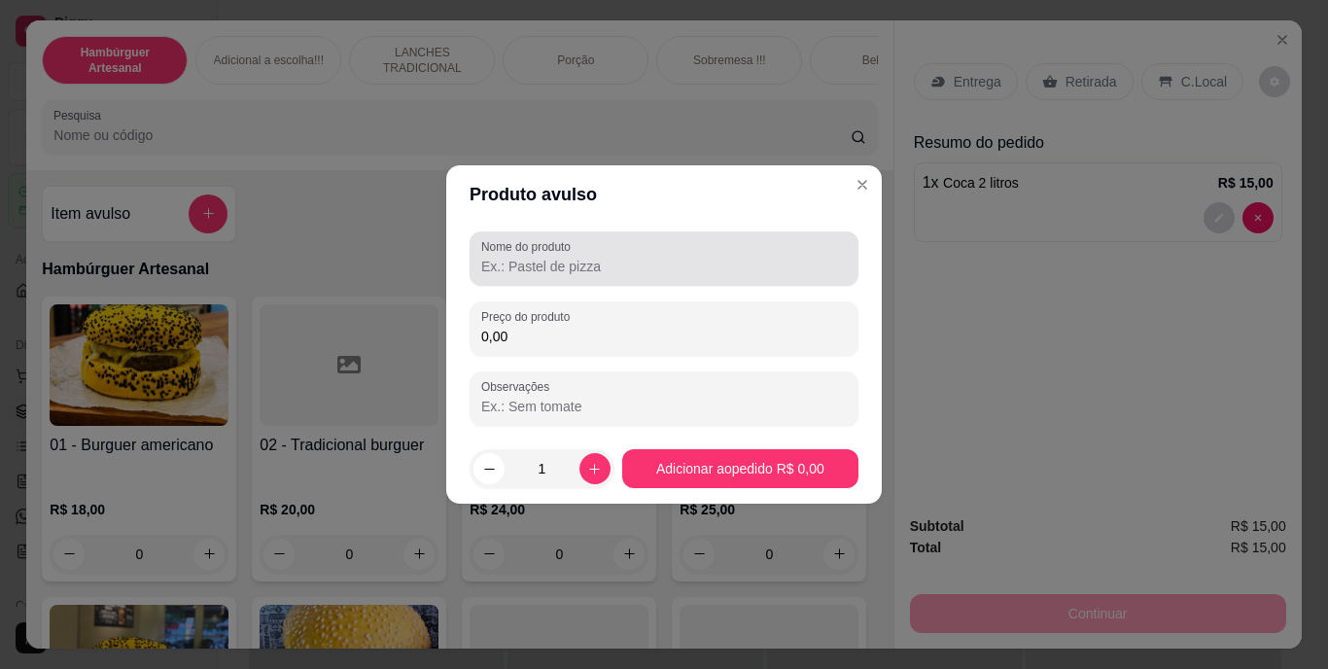
click at [540, 276] on div at bounding box center [664, 258] width 366 height 39
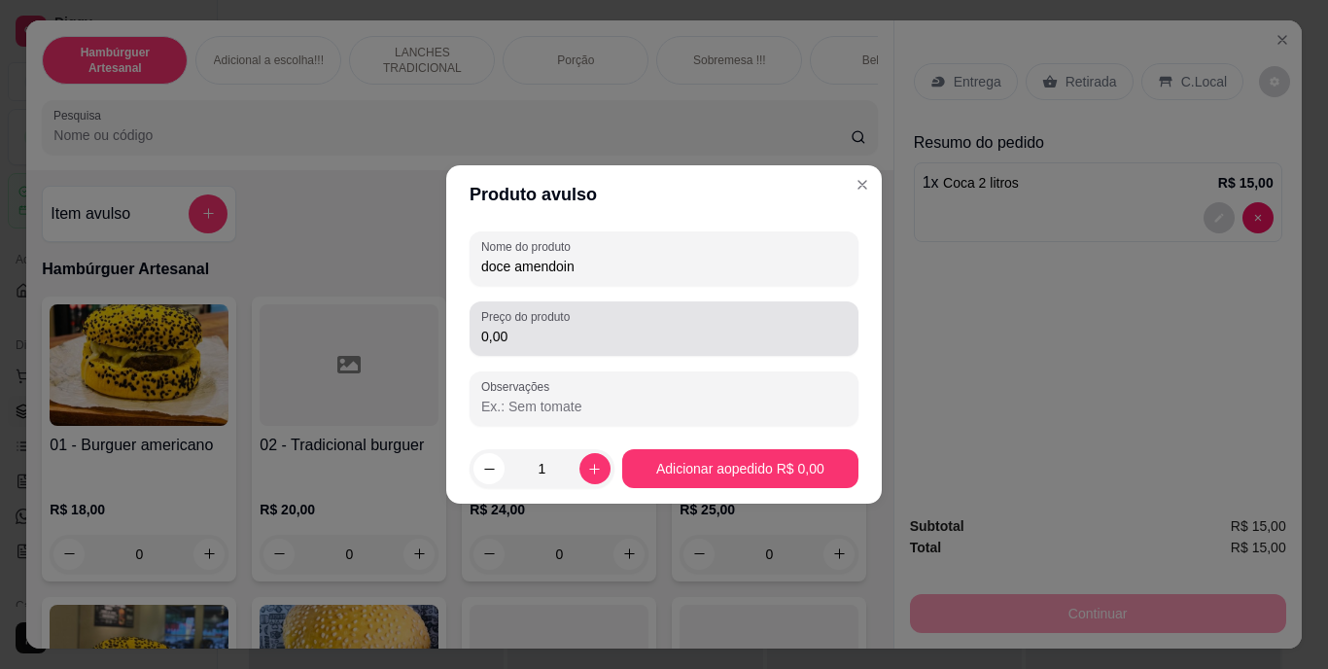
type input "doce amendoin"
click at [553, 349] on div "Preço do produto 0,00" at bounding box center [664, 328] width 389 height 54
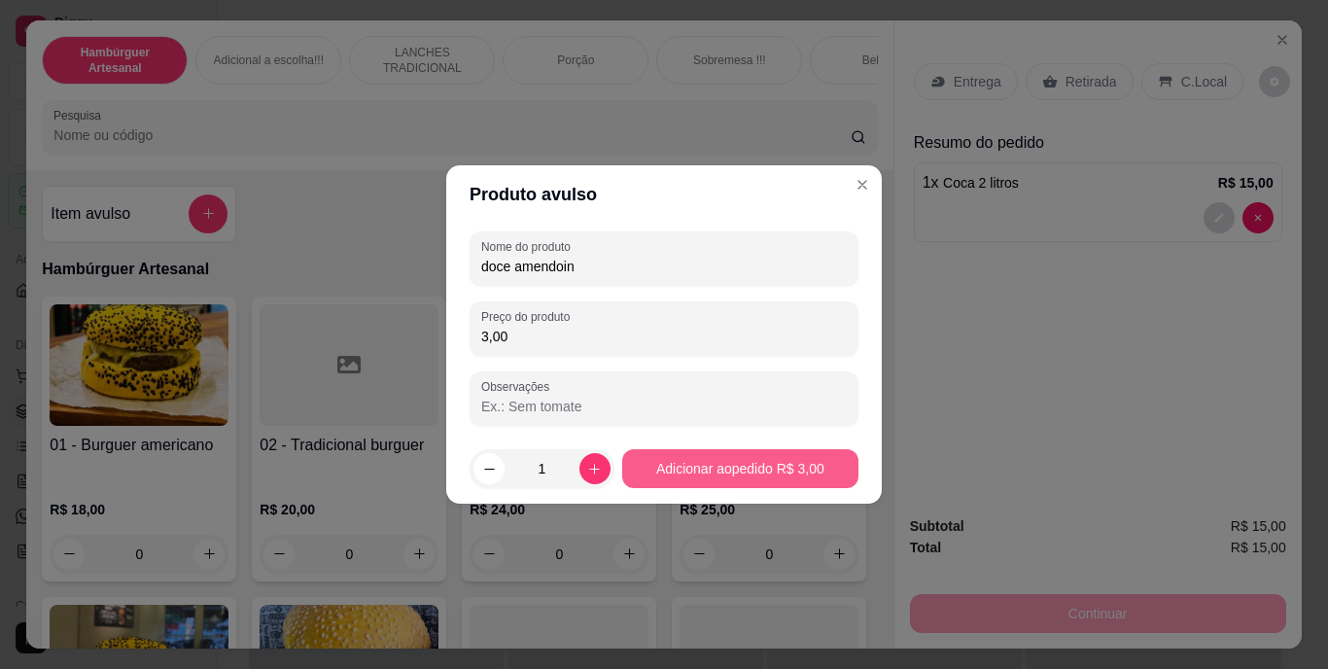
type input "3,00"
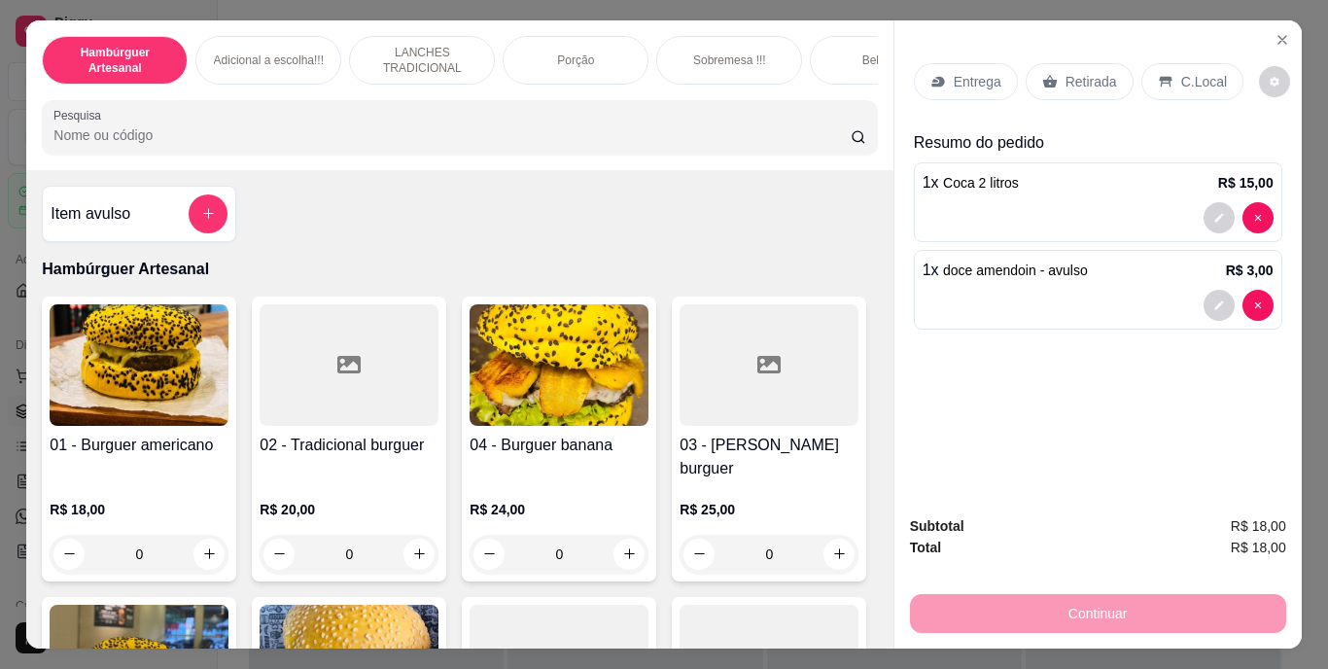
click at [1078, 48] on div "Entrega Retirada C.Local" at bounding box center [1098, 82] width 368 height 68
drag, startPoint x: 1078, startPoint y: 41, endPoint x: 1064, endPoint y: 78, distance: 39.7
click at [1066, 78] on p "Retirada" at bounding box center [1092, 81] width 52 height 19
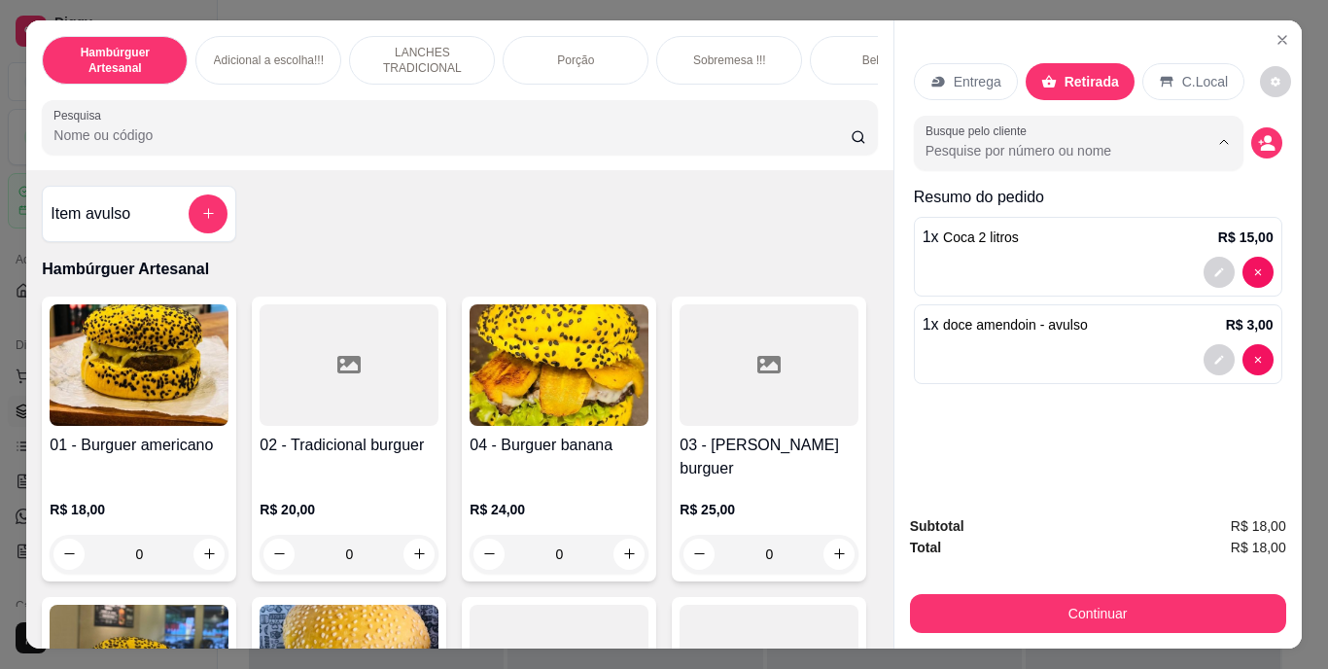
click at [1164, 141] on input "Busque pelo cliente" at bounding box center [1052, 150] width 252 height 19
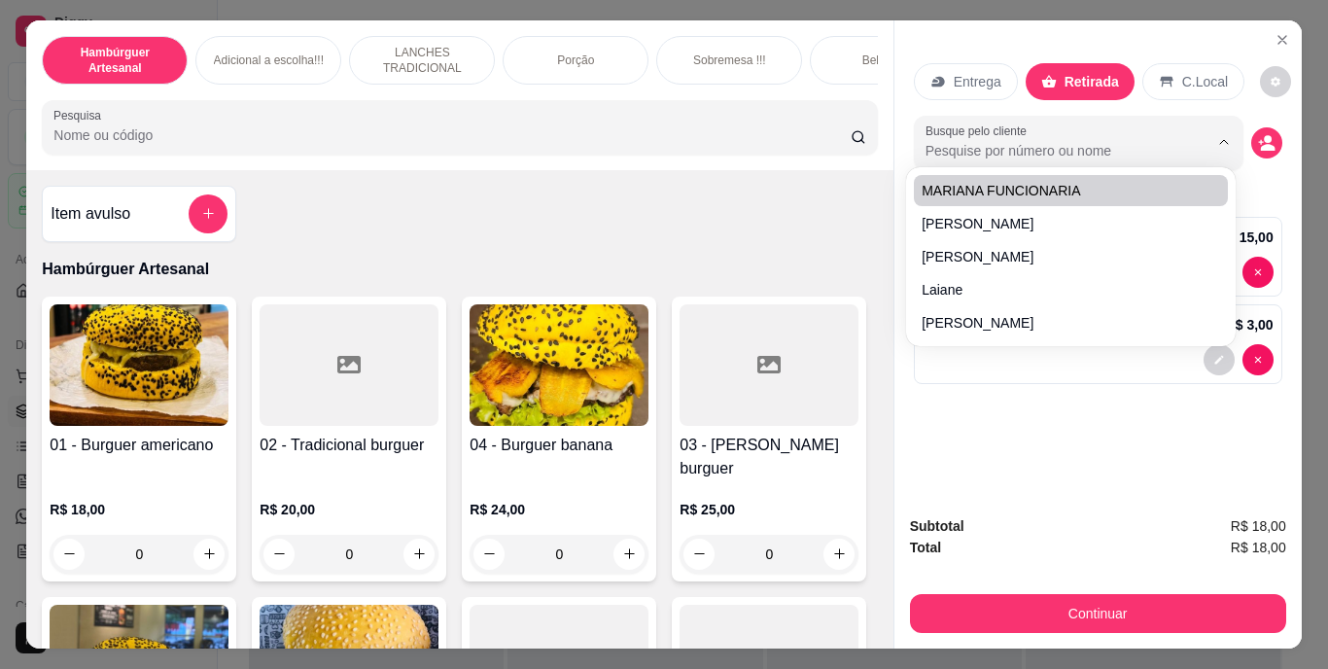
click at [1023, 141] on input "Busque pelo cliente" at bounding box center [1052, 150] width 252 height 19
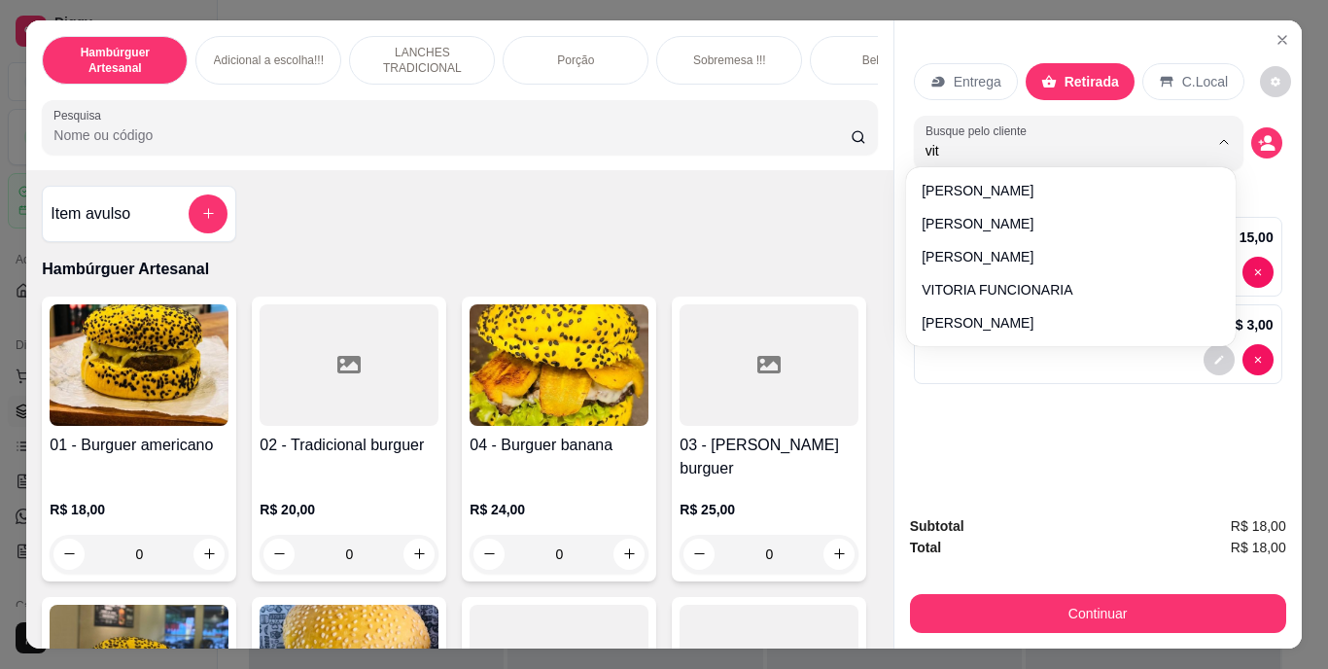
type input "vito"
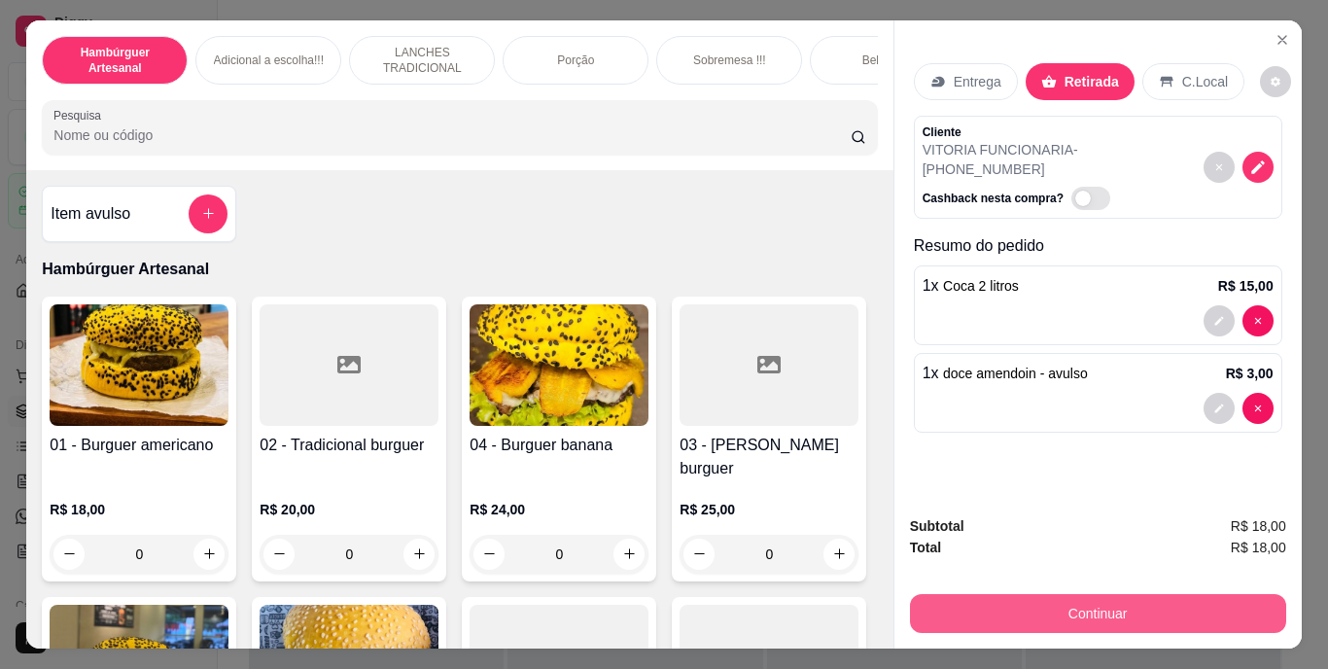
click at [1169, 594] on button "Continuar" at bounding box center [1098, 613] width 376 height 39
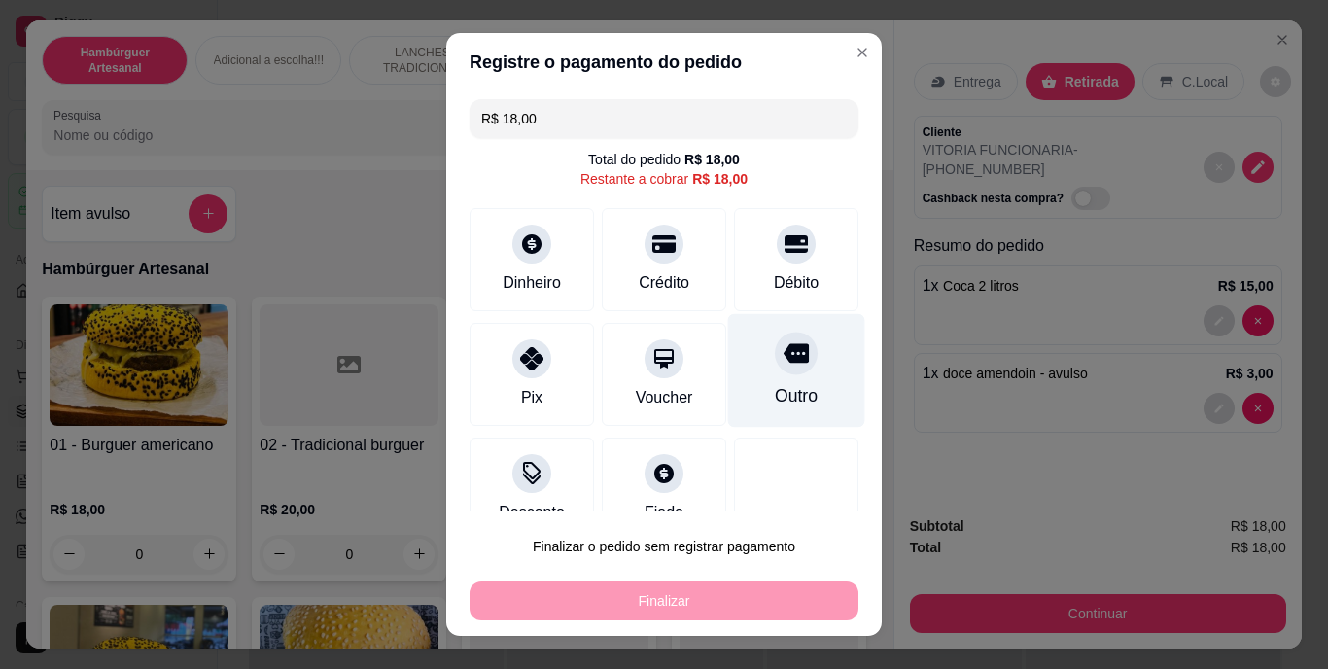
click at [775, 371] on div at bounding box center [796, 353] width 43 height 43
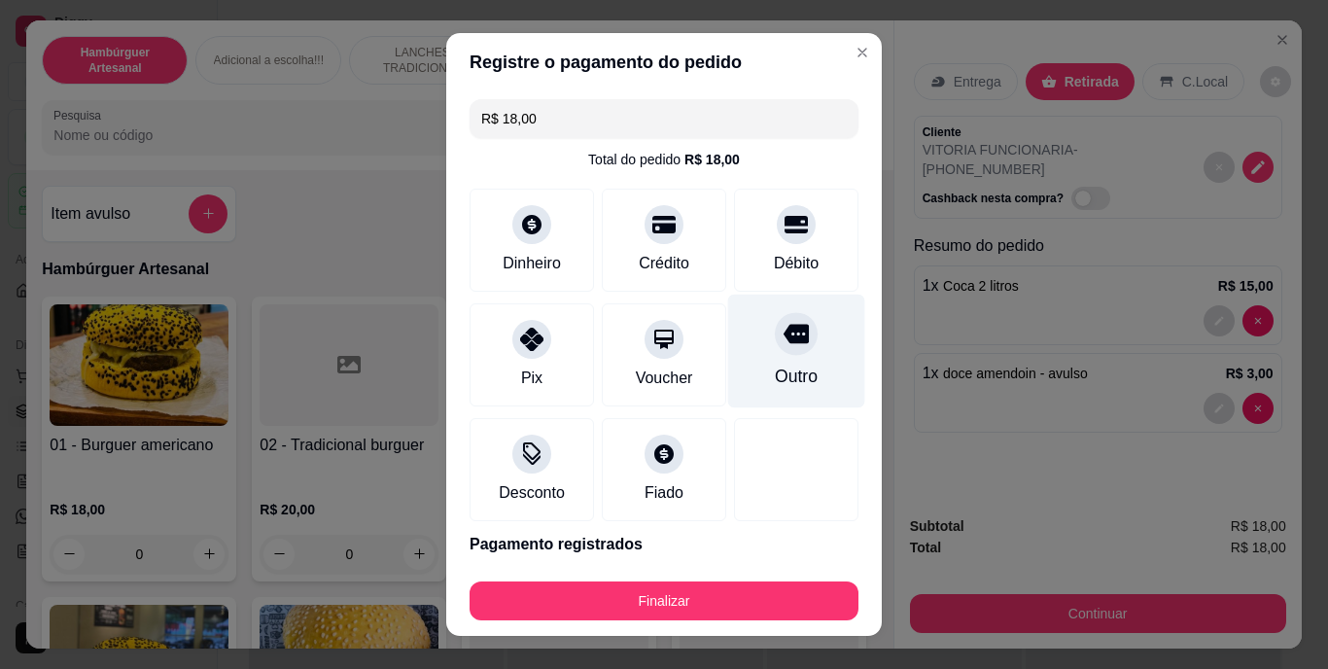
type input "R$ 0,00"
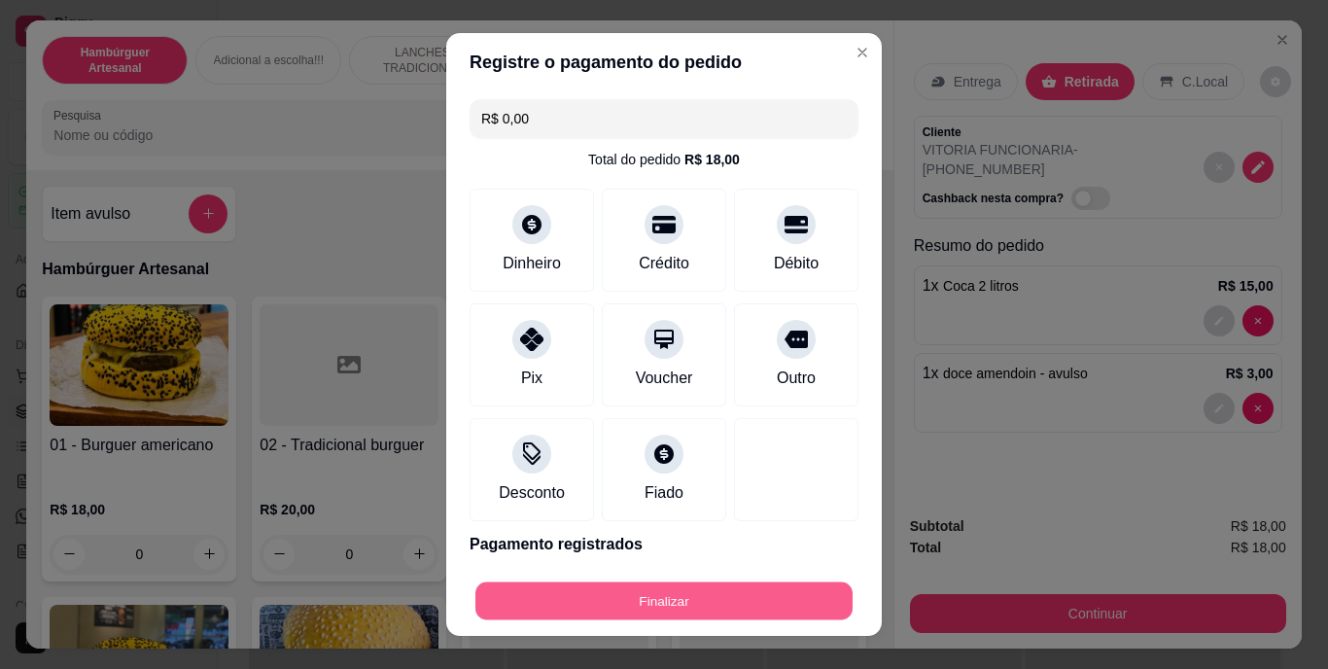
click at [788, 590] on button "Finalizar" at bounding box center [663, 600] width 377 height 38
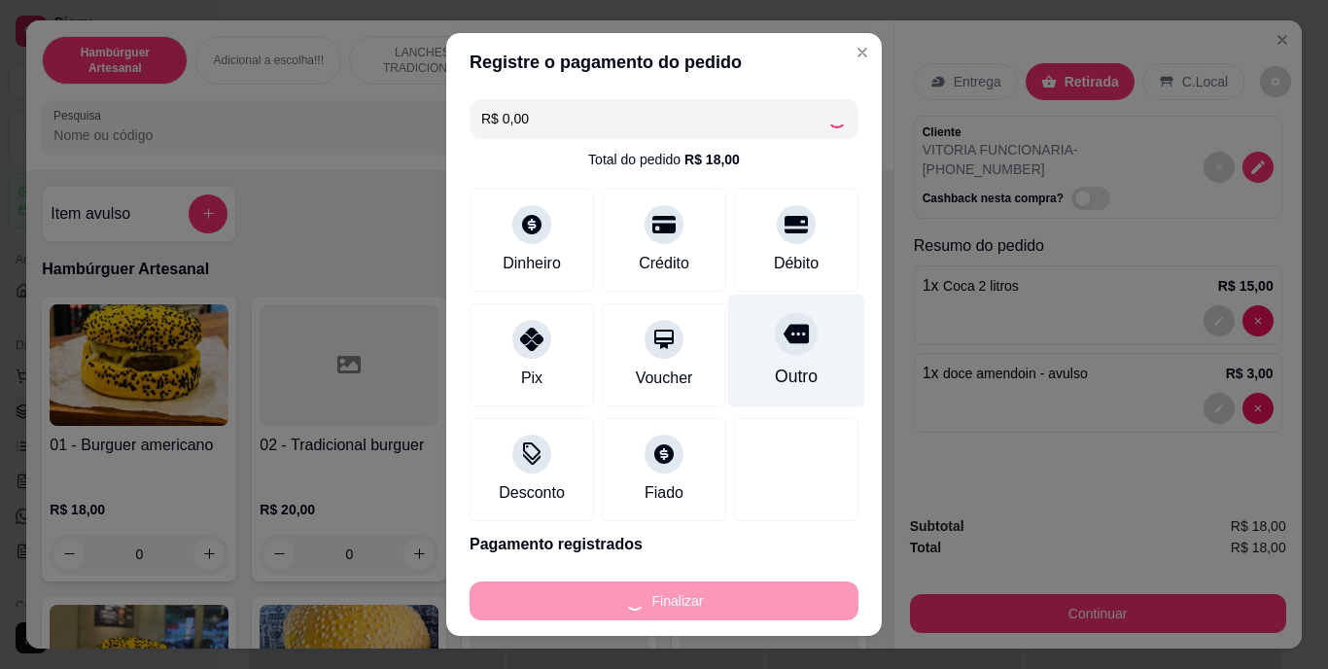
type input "0"
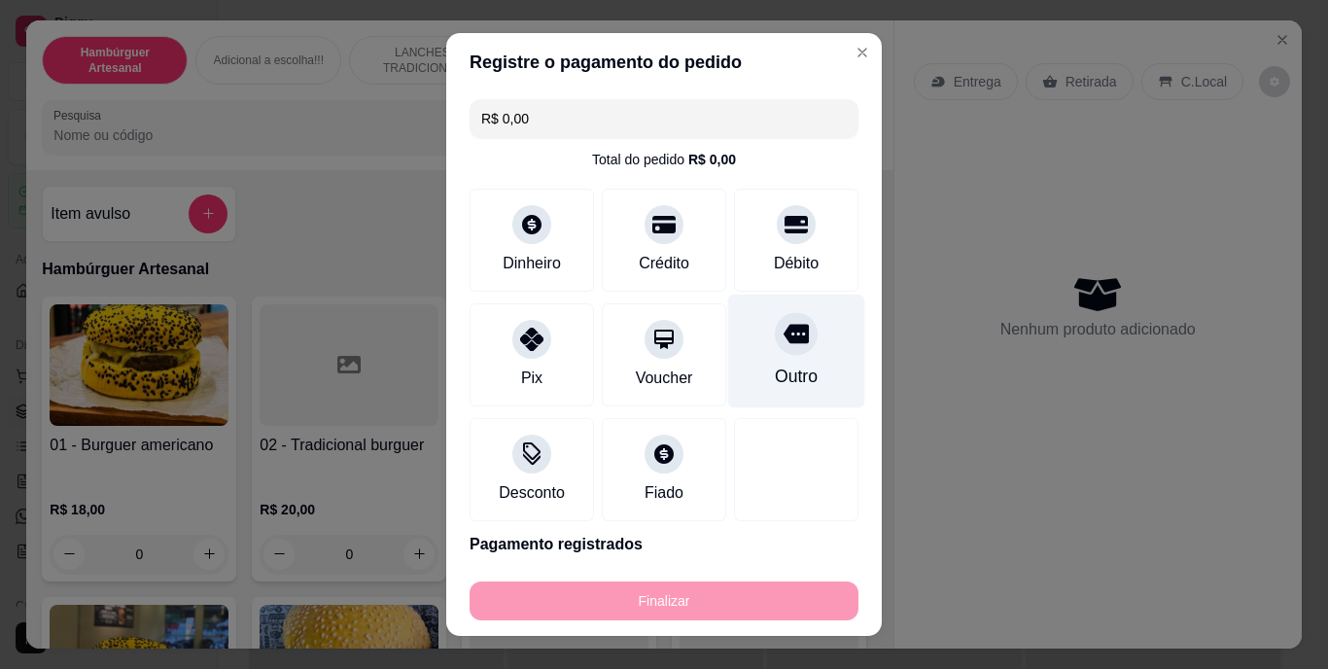
type input "-R$ 18,00"
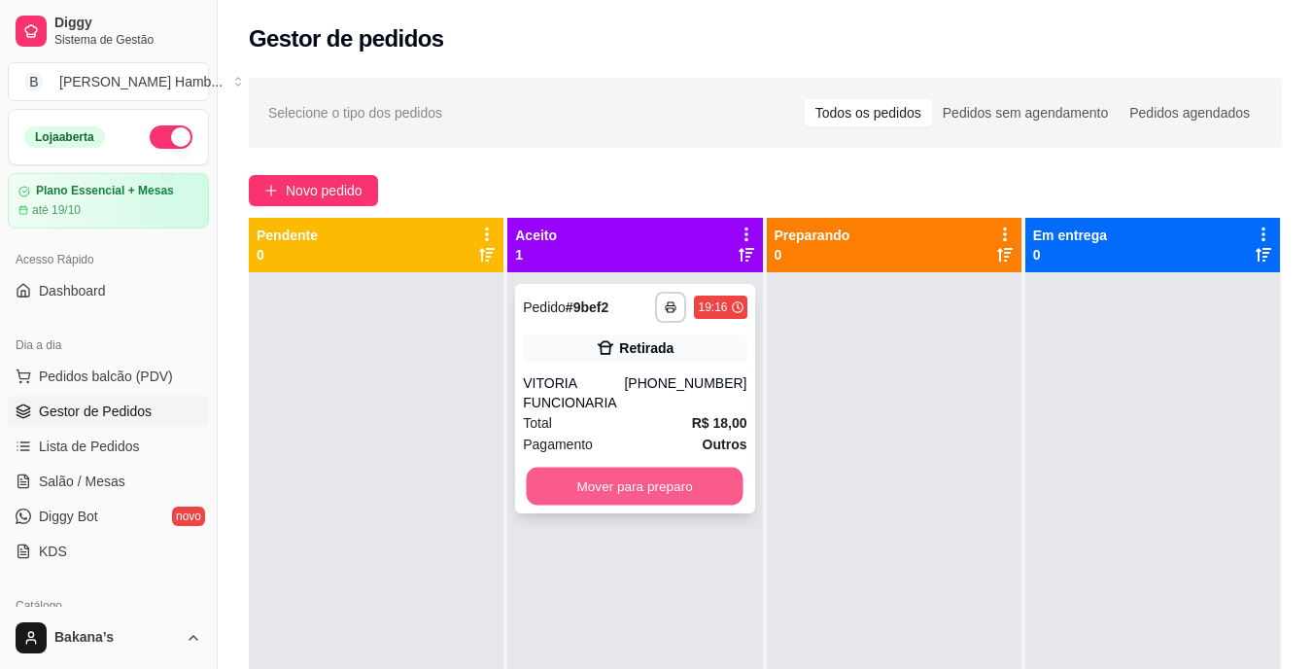
click at [675, 473] on button "Mover para preparo" at bounding box center [635, 487] width 217 height 38
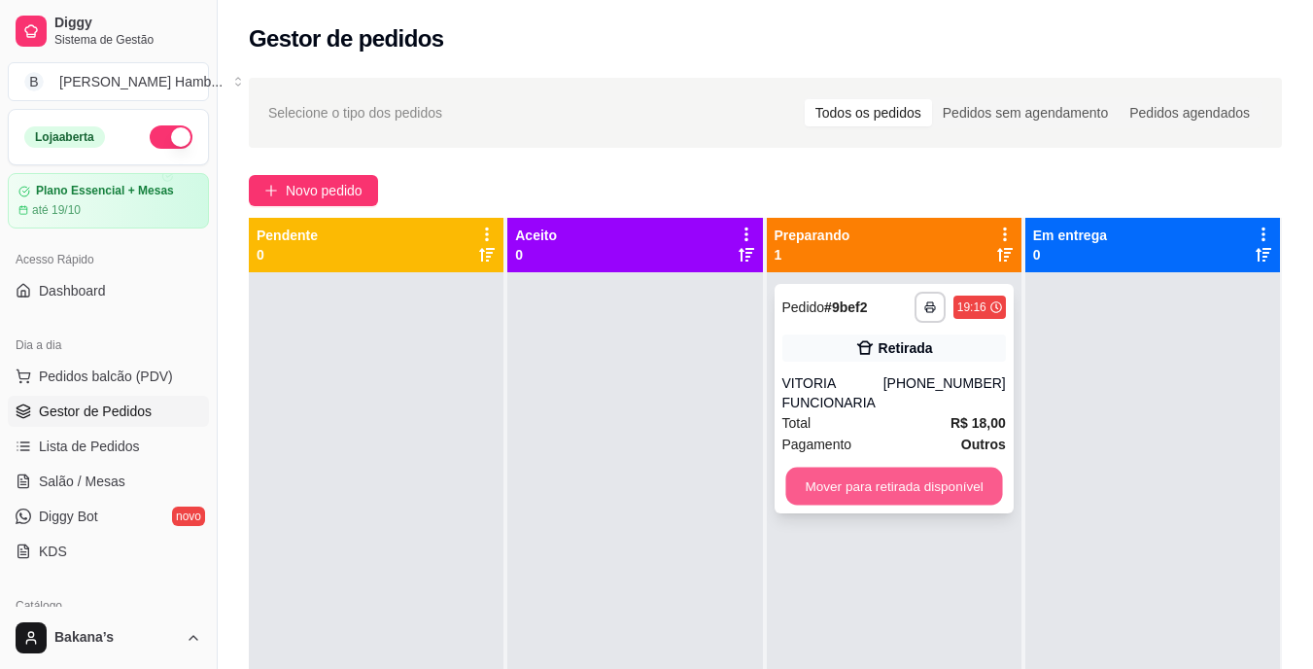
click at [878, 501] on button "Mover para retirada disponível" at bounding box center [894, 487] width 217 height 38
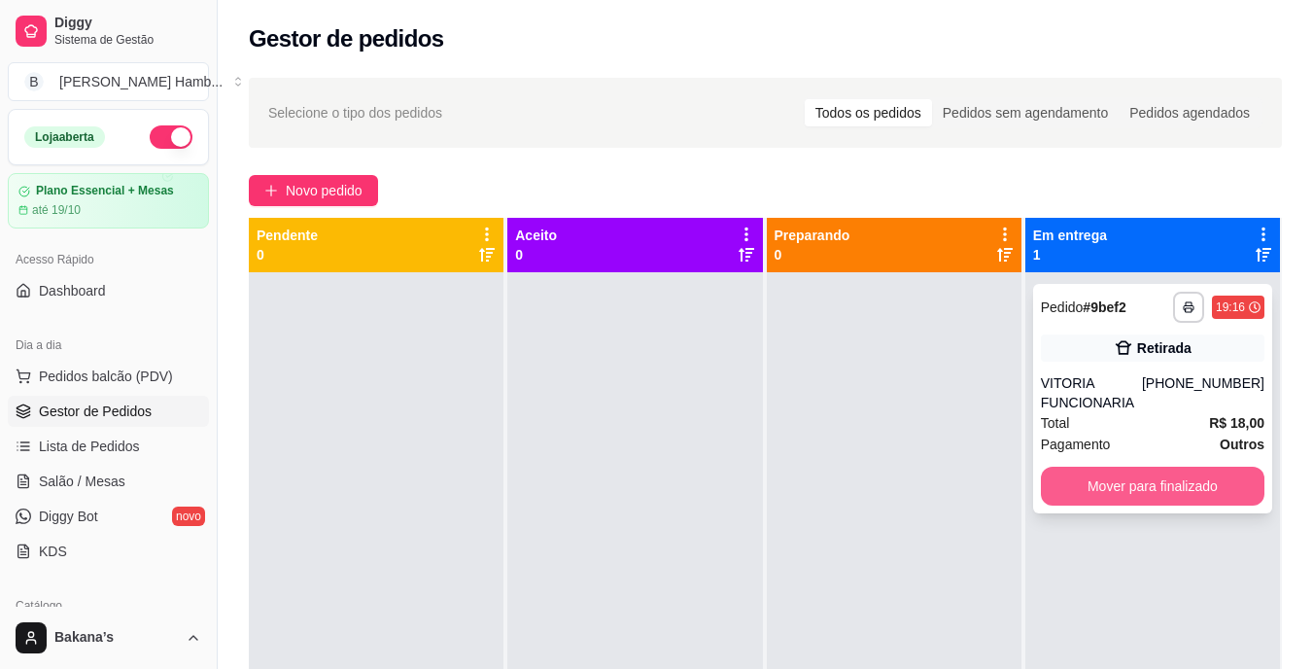
click at [1179, 480] on button "Mover para finalizado" at bounding box center [1153, 486] width 224 height 39
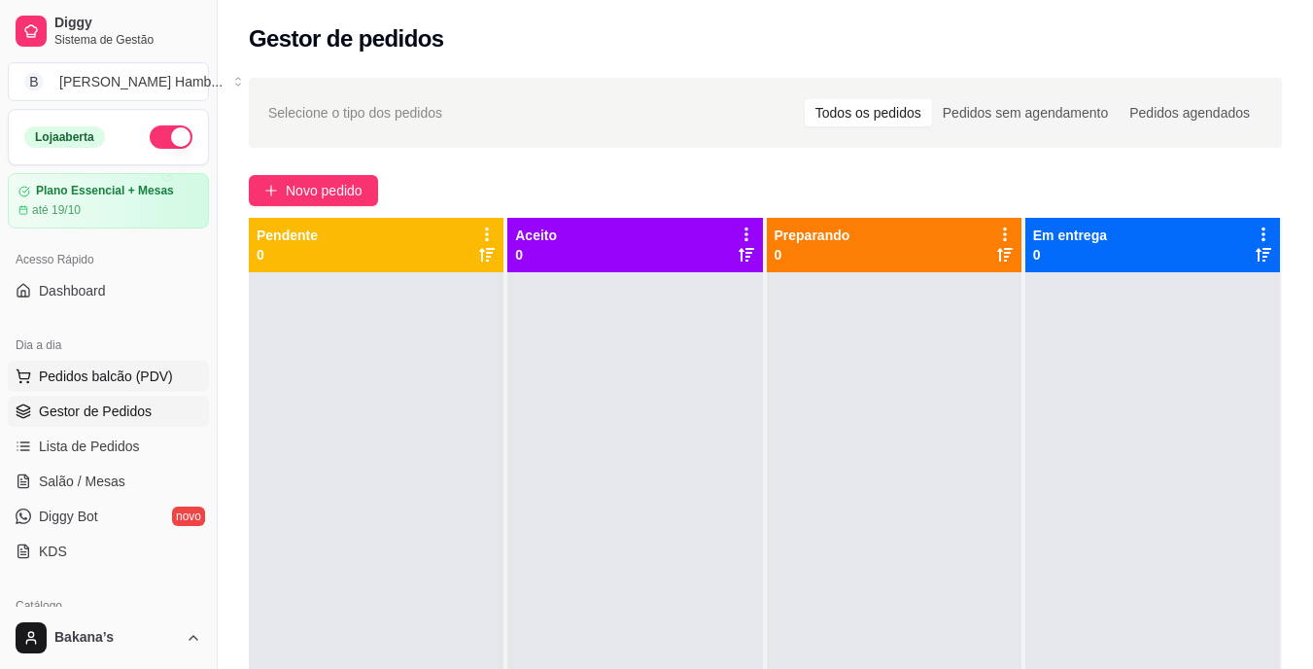
click at [118, 378] on span "Pedidos balcão (PDV)" at bounding box center [106, 376] width 134 height 19
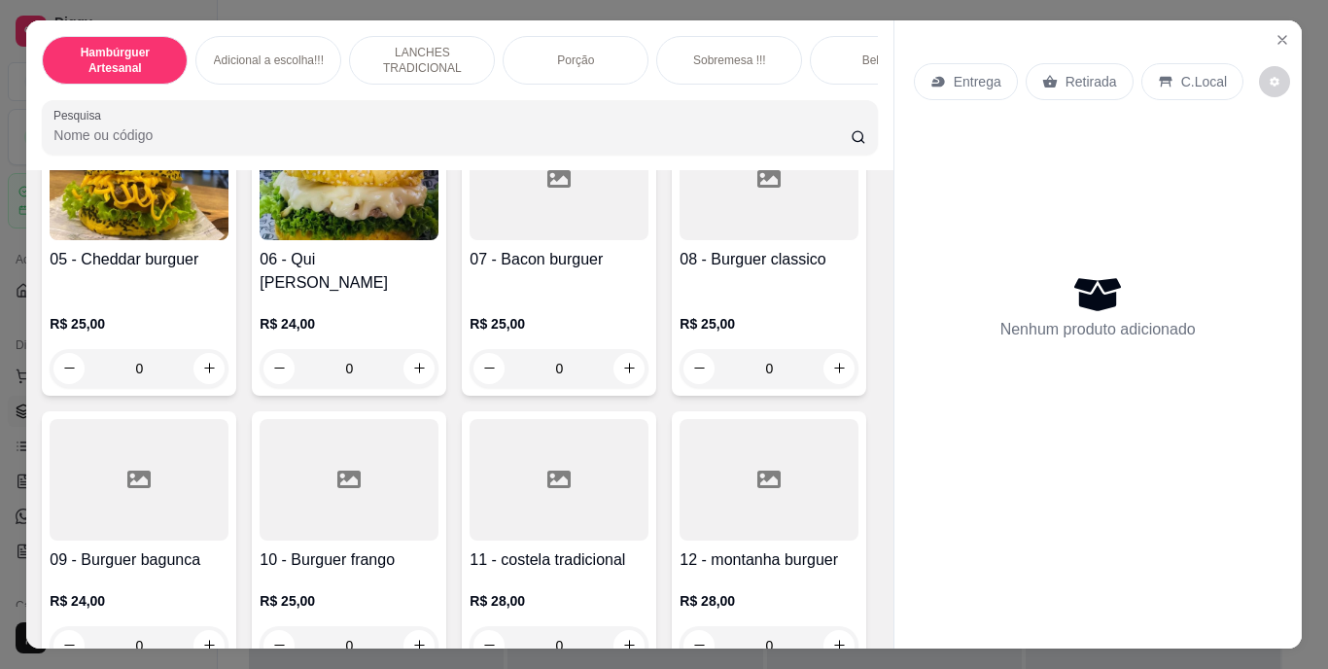
scroll to position [681, 0]
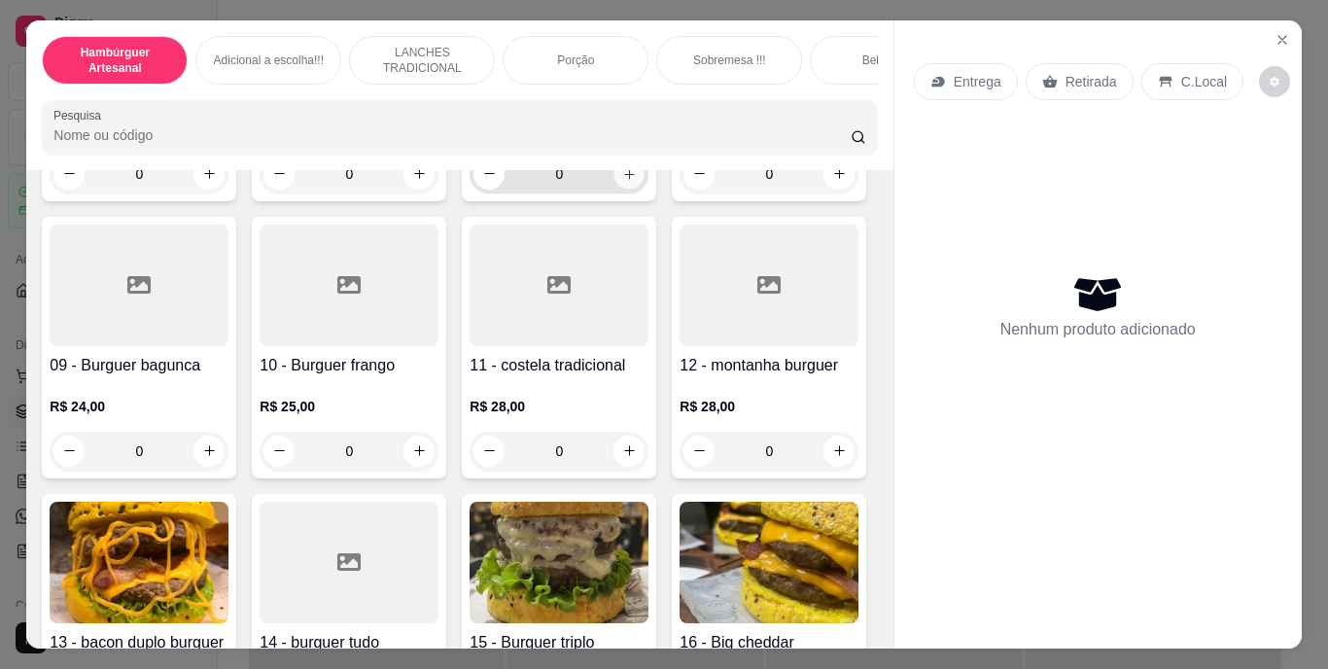
click at [624, 179] on icon "increase-product-quantity" at bounding box center [629, 174] width 10 height 10
type input "1"
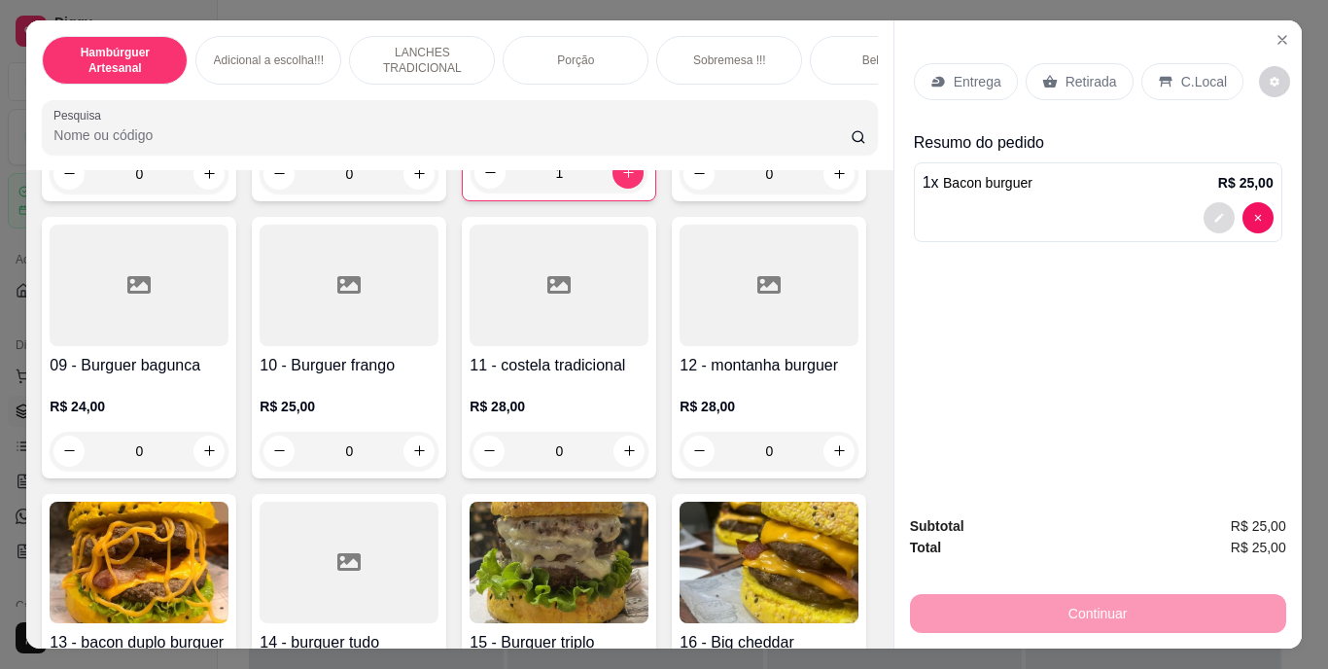
click at [1217, 202] on button "decrease-product-quantity" at bounding box center [1219, 217] width 31 height 31
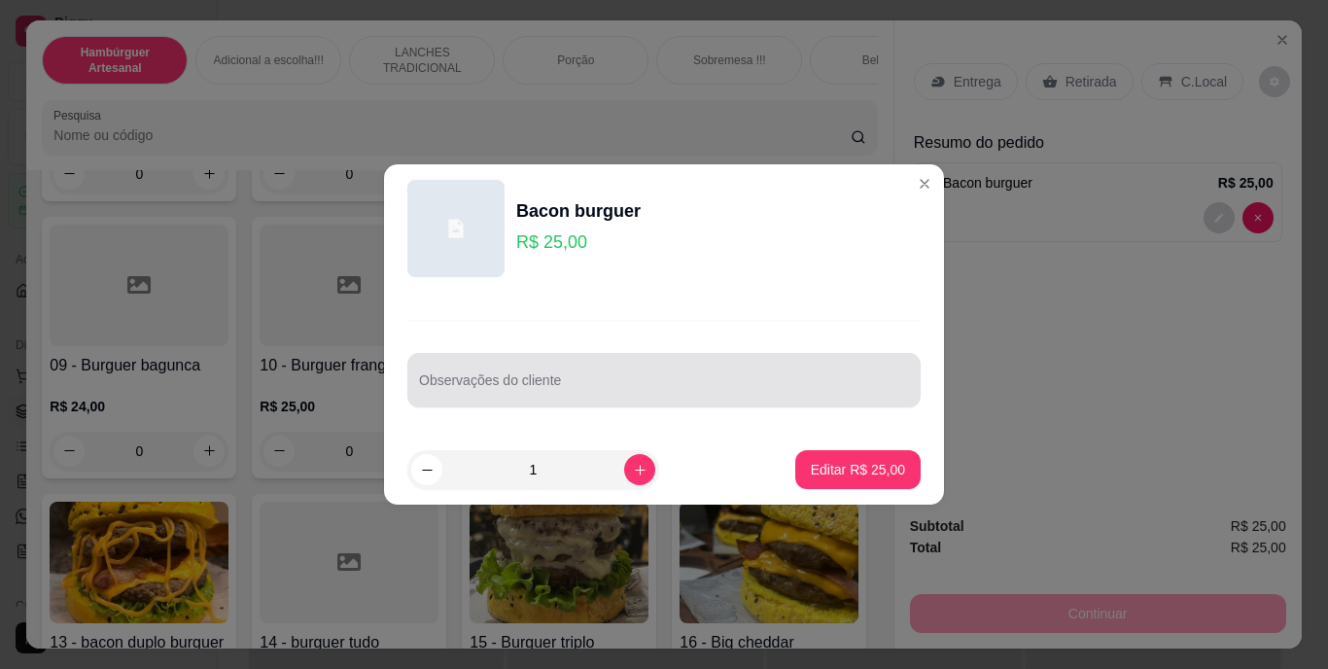
click at [534, 374] on div at bounding box center [664, 380] width 490 height 39
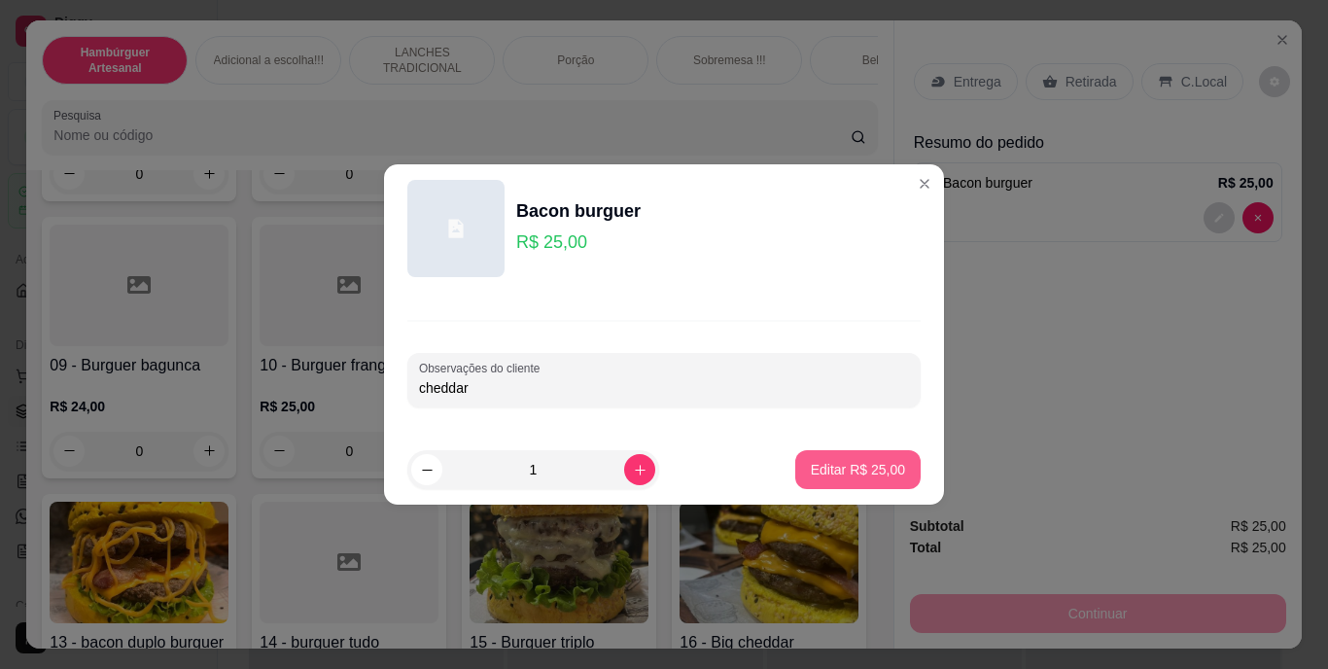
type input "cheddar"
click at [803, 459] on button "Editar R$ 25,00" at bounding box center [857, 469] width 125 height 39
type input "0"
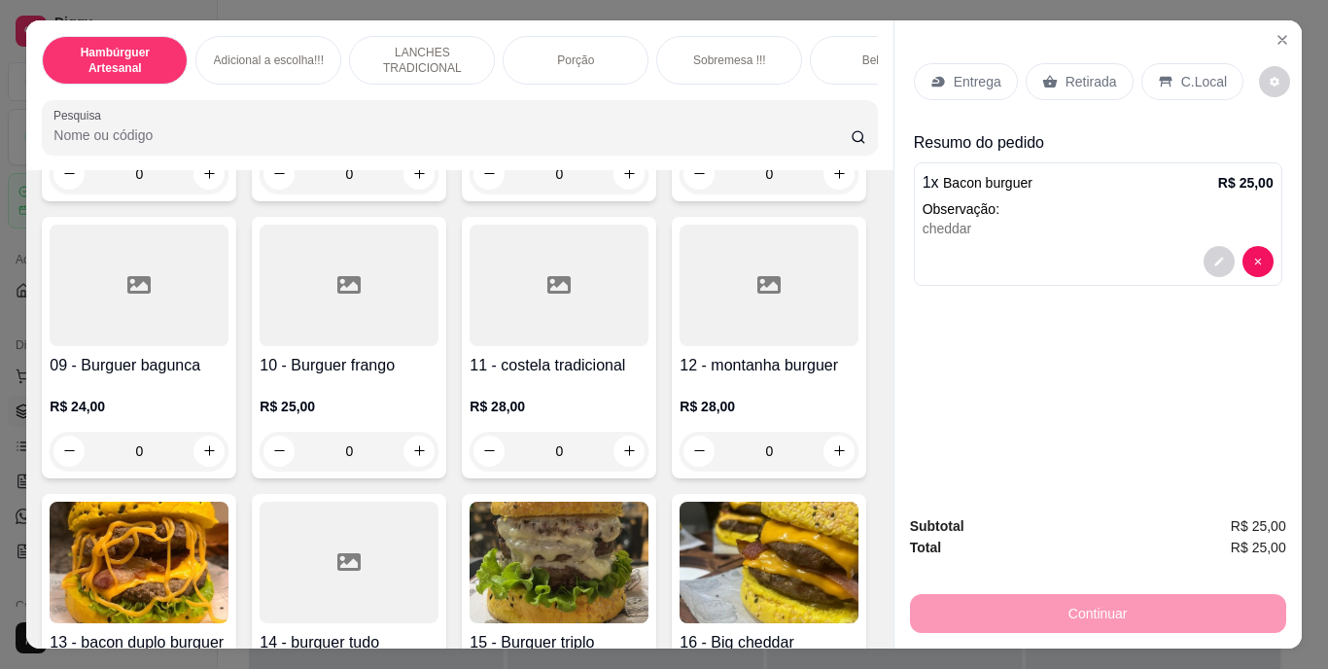
click at [1084, 72] on p "Retirada" at bounding box center [1092, 81] width 52 height 19
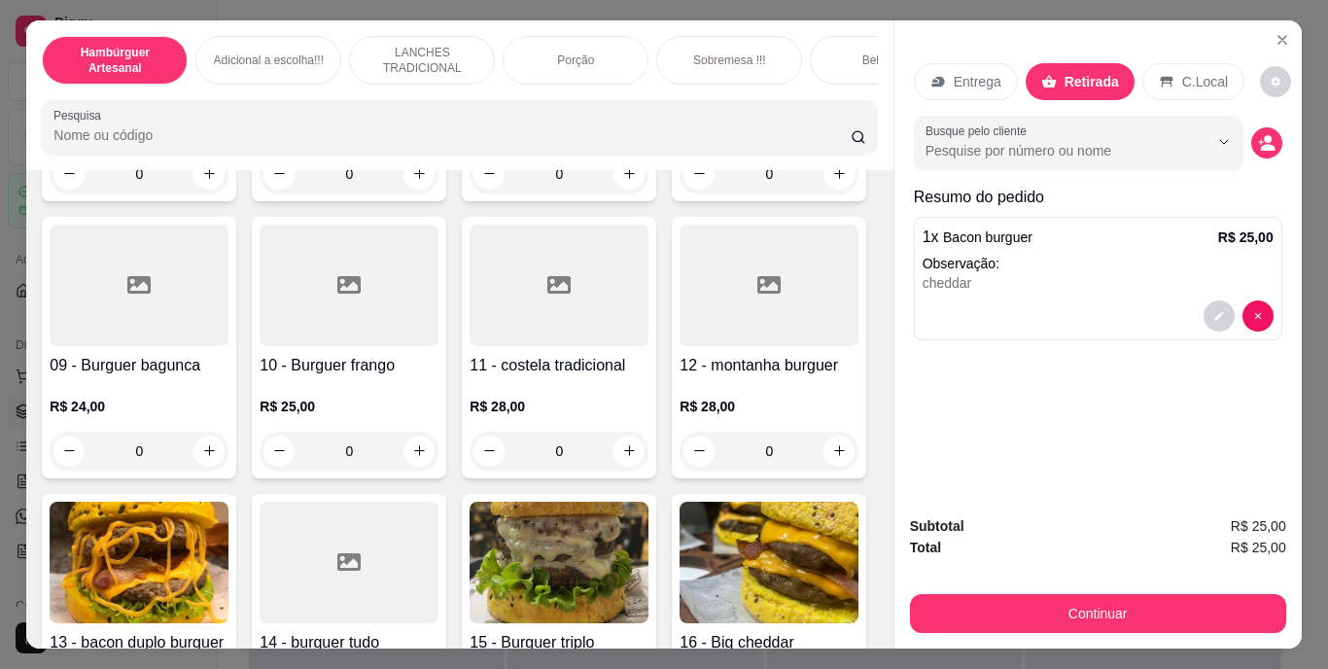
click at [1064, 564] on div "Subtotal R$ 25,00 Total R$ 25,00 Continuar" at bounding box center [1098, 574] width 376 height 118
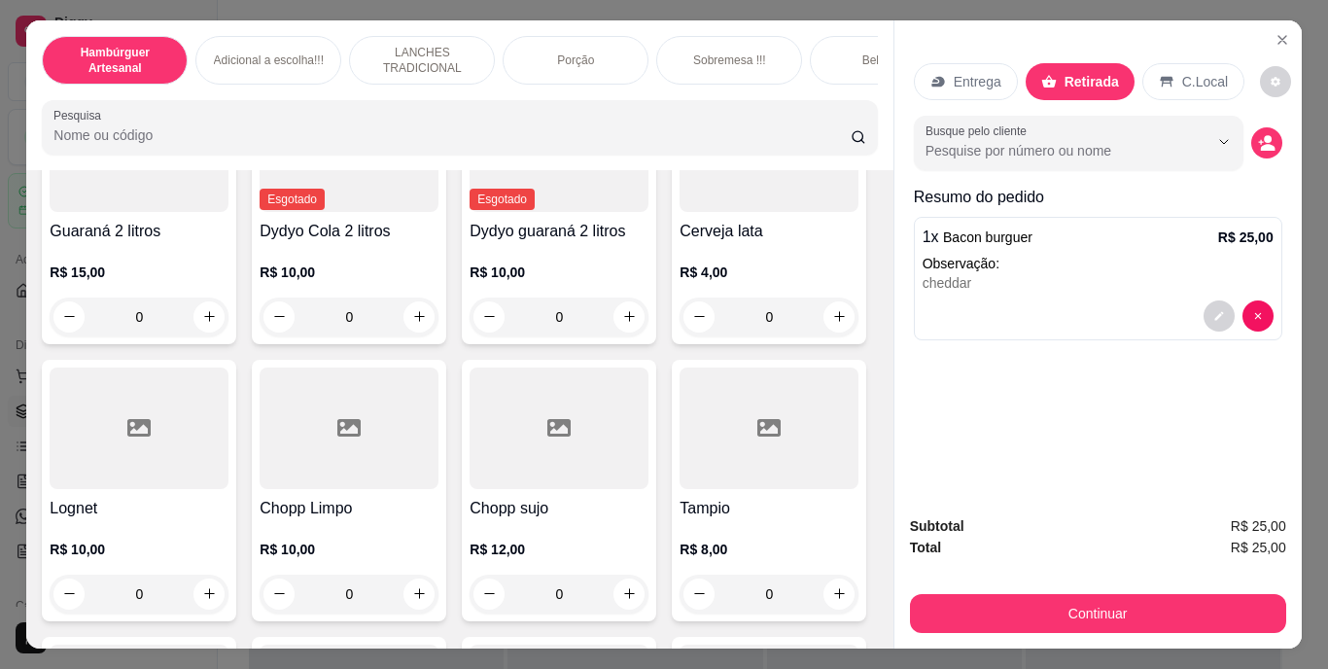
scroll to position [5639, 0]
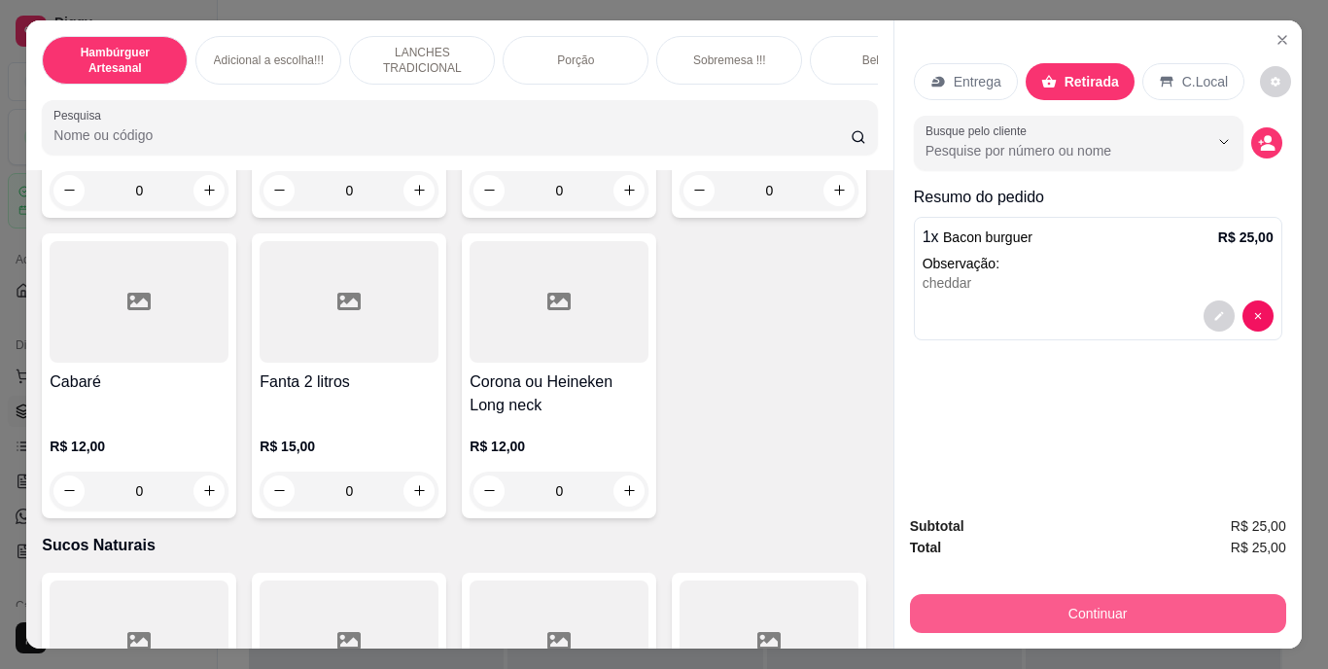
click at [947, 601] on button "Continuar" at bounding box center [1098, 613] width 376 height 39
click at [1064, 604] on button "Continuar" at bounding box center [1098, 613] width 376 height 39
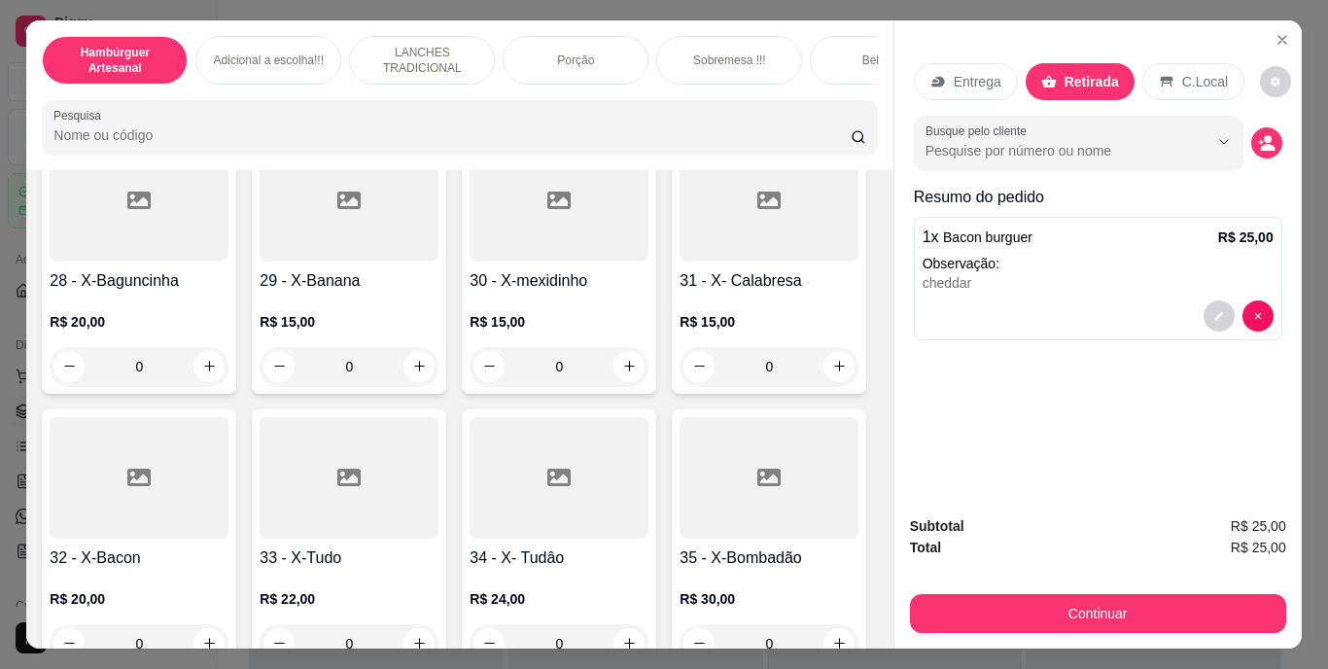
scroll to position [2440, 0]
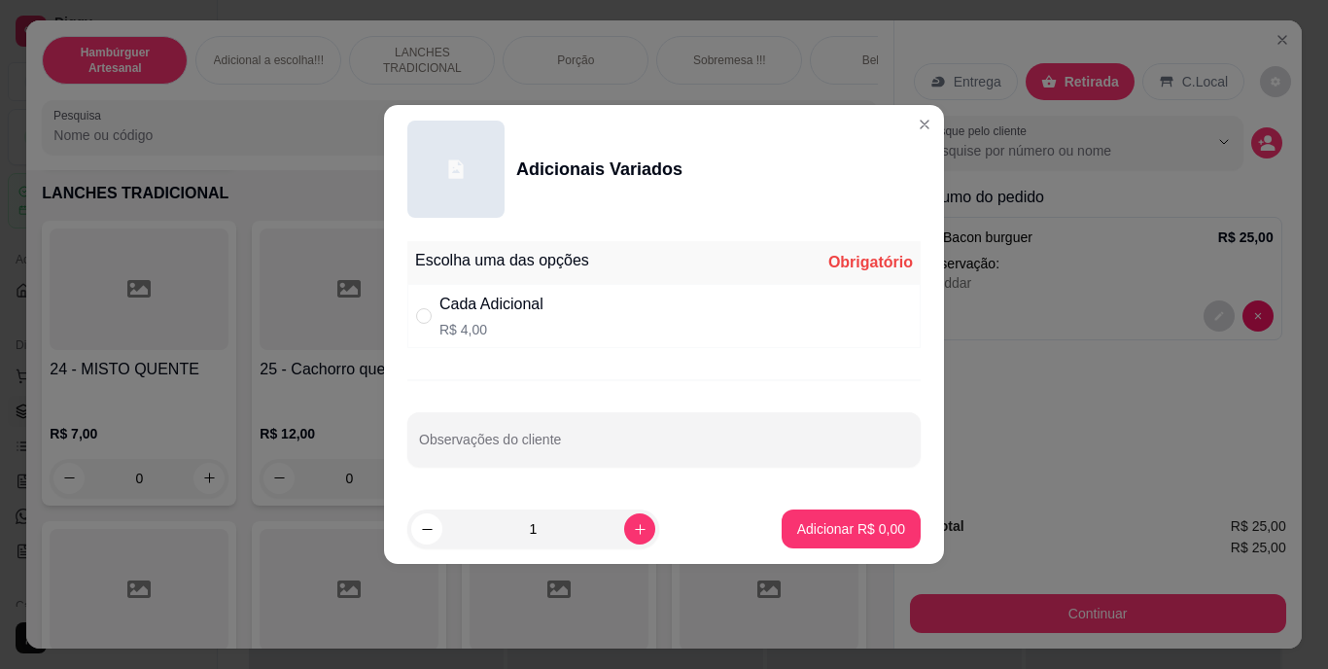
click at [496, 329] on p "R$ 4,00" at bounding box center [491, 329] width 104 height 19
radio input "true"
click at [798, 521] on p "Adicionar R$ 4,00" at bounding box center [850, 528] width 105 height 18
type input "1"
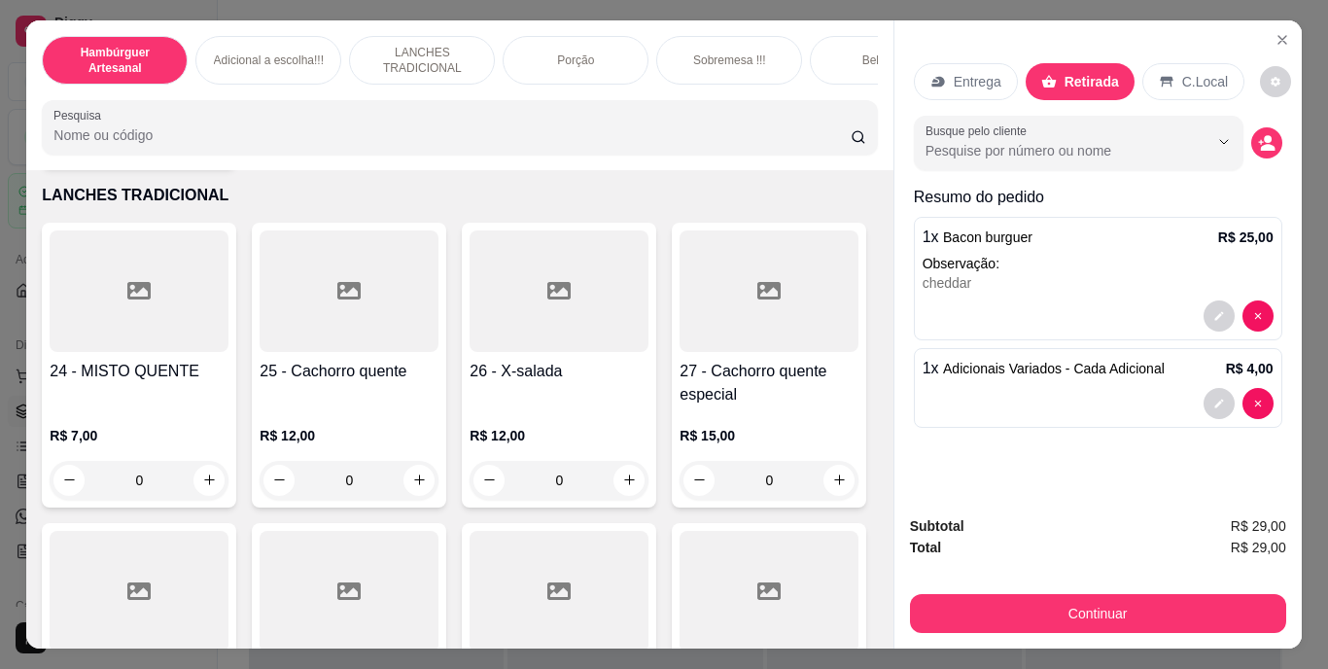
scroll to position [2441, 0]
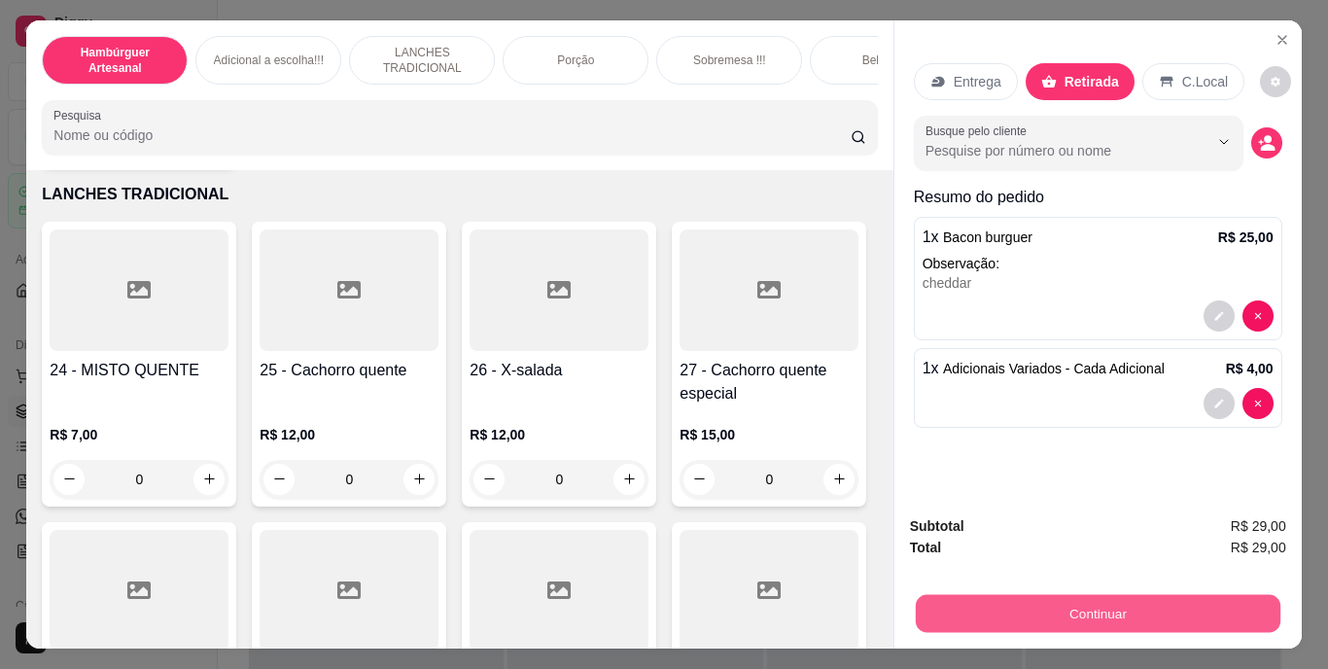
click at [1109, 607] on button "Continuar" at bounding box center [1097, 614] width 365 height 38
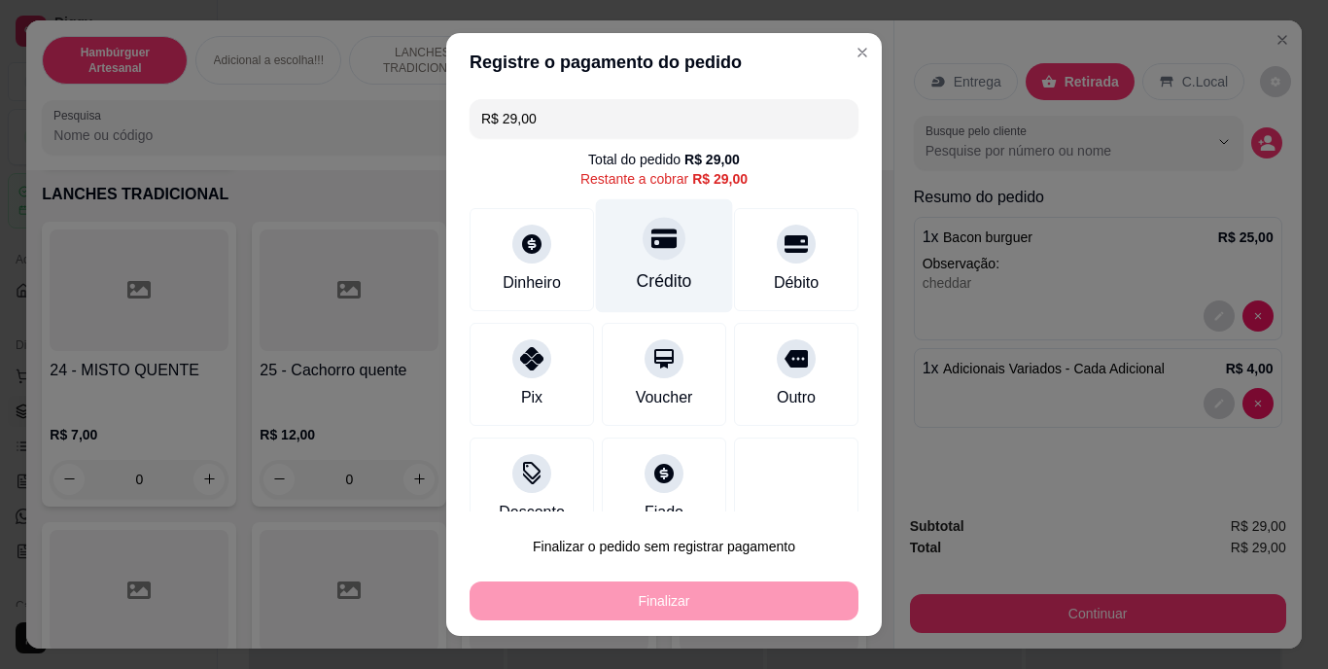
click at [664, 257] on div "Crédito" at bounding box center [664, 256] width 137 height 114
type input "R$ 0,00"
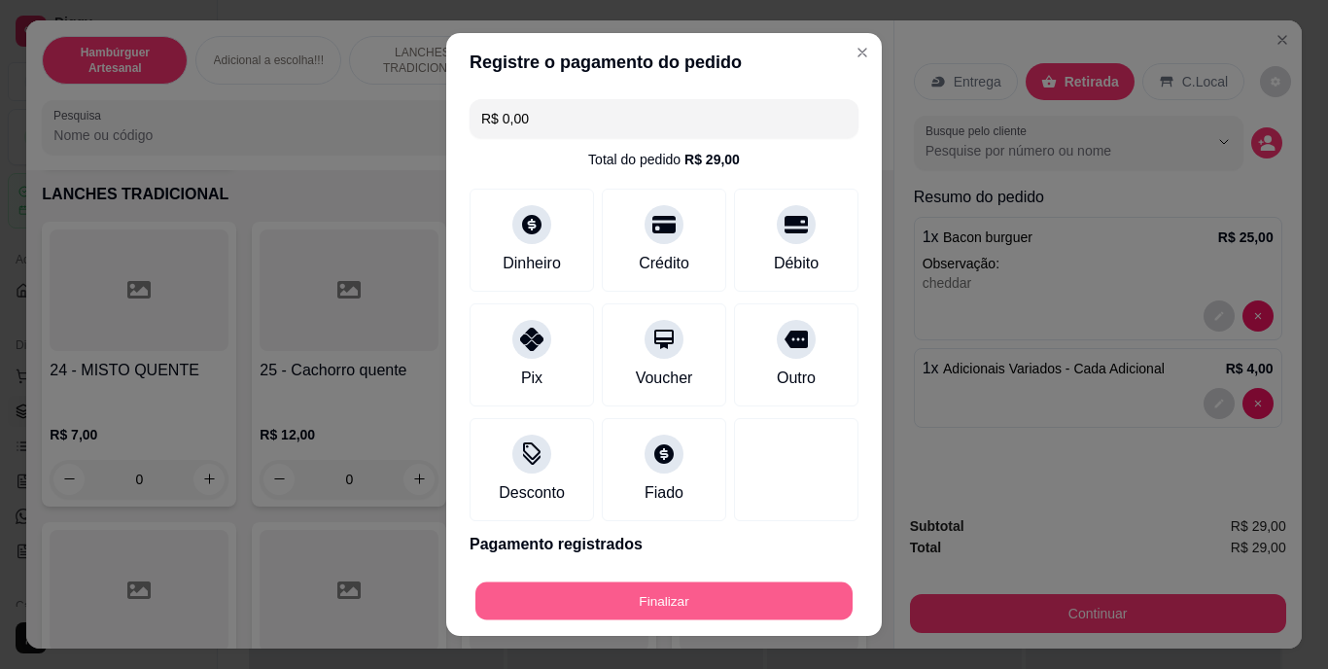
click at [717, 589] on button "Finalizar" at bounding box center [663, 600] width 377 height 38
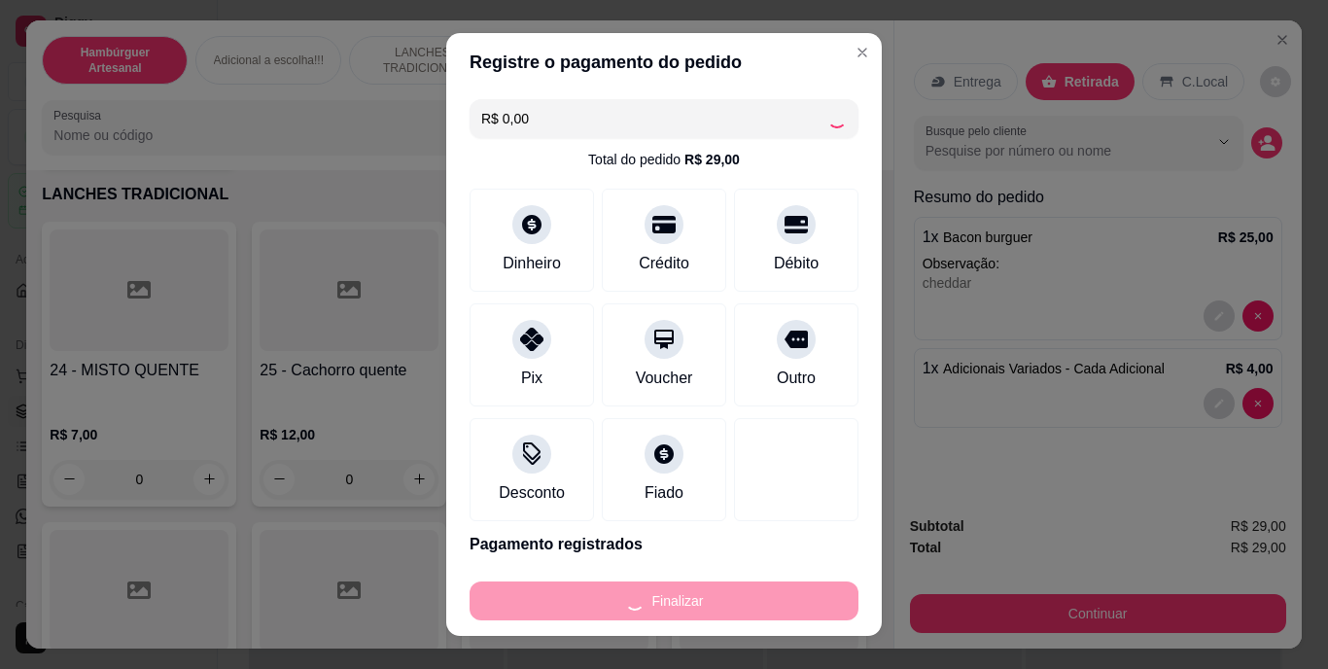
type input "0"
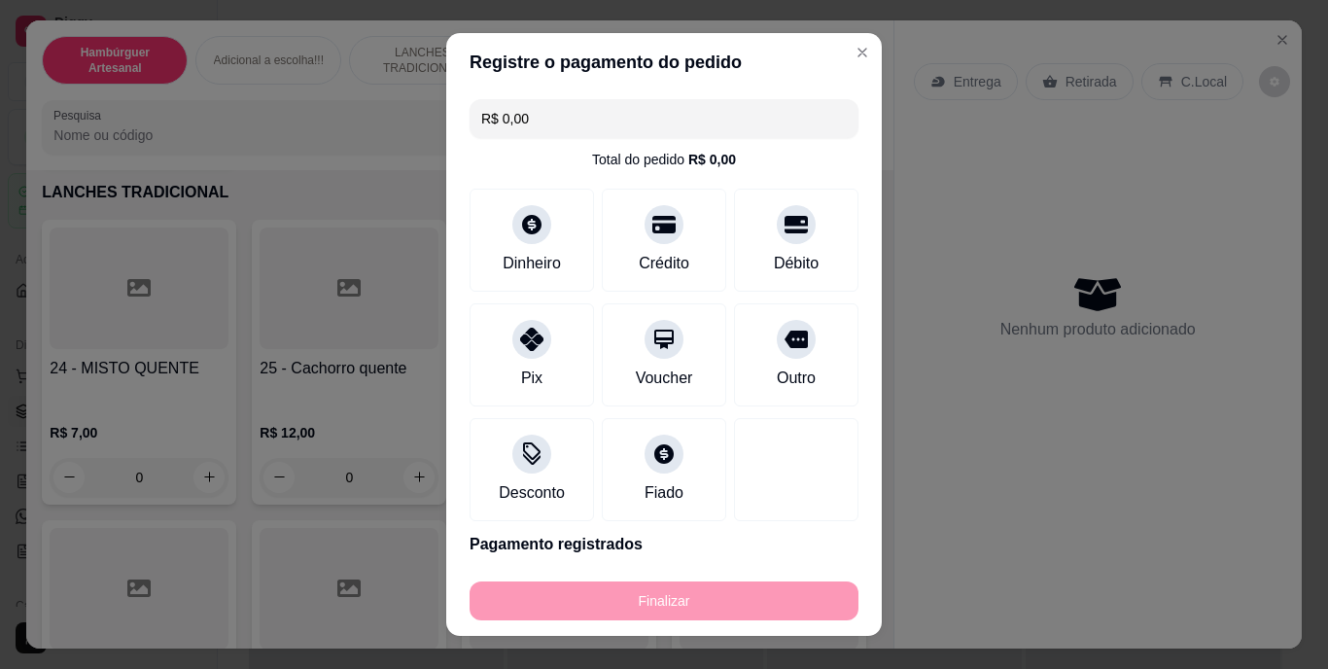
type input "-R$ 29,00"
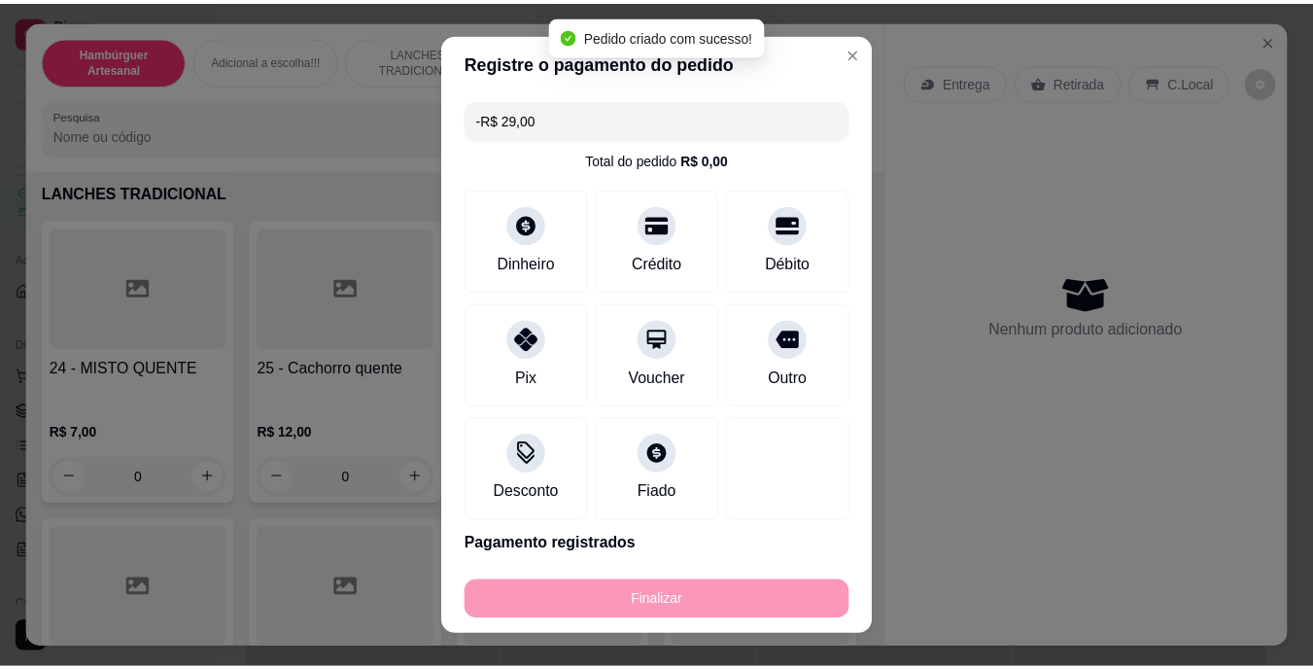
scroll to position [2440, 0]
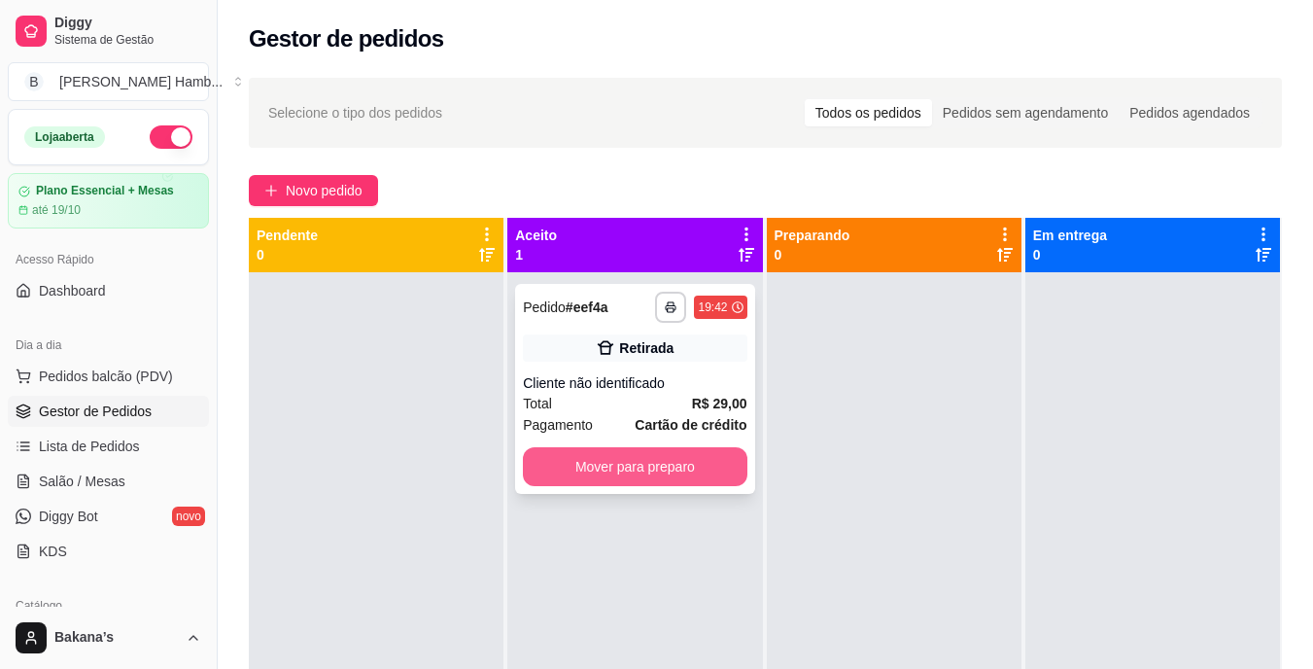
click at [665, 470] on button "Mover para preparo" at bounding box center [635, 466] width 224 height 39
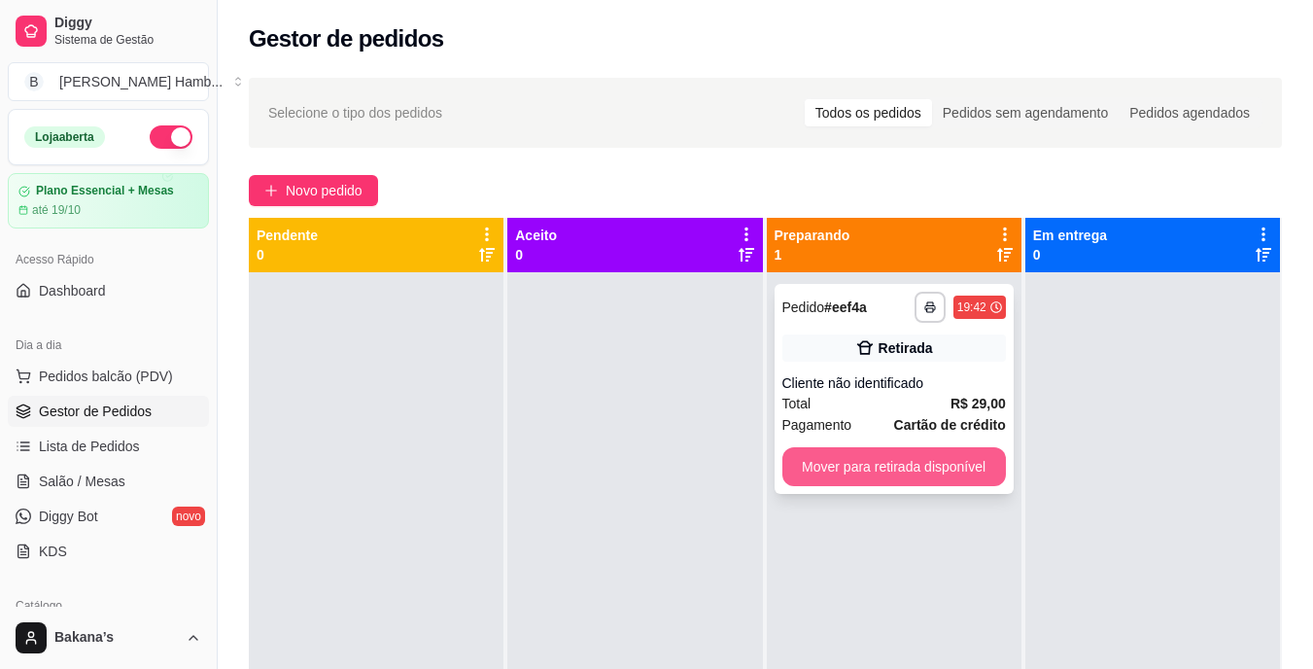
click at [856, 460] on button "Mover para retirada disponível" at bounding box center [895, 466] width 224 height 39
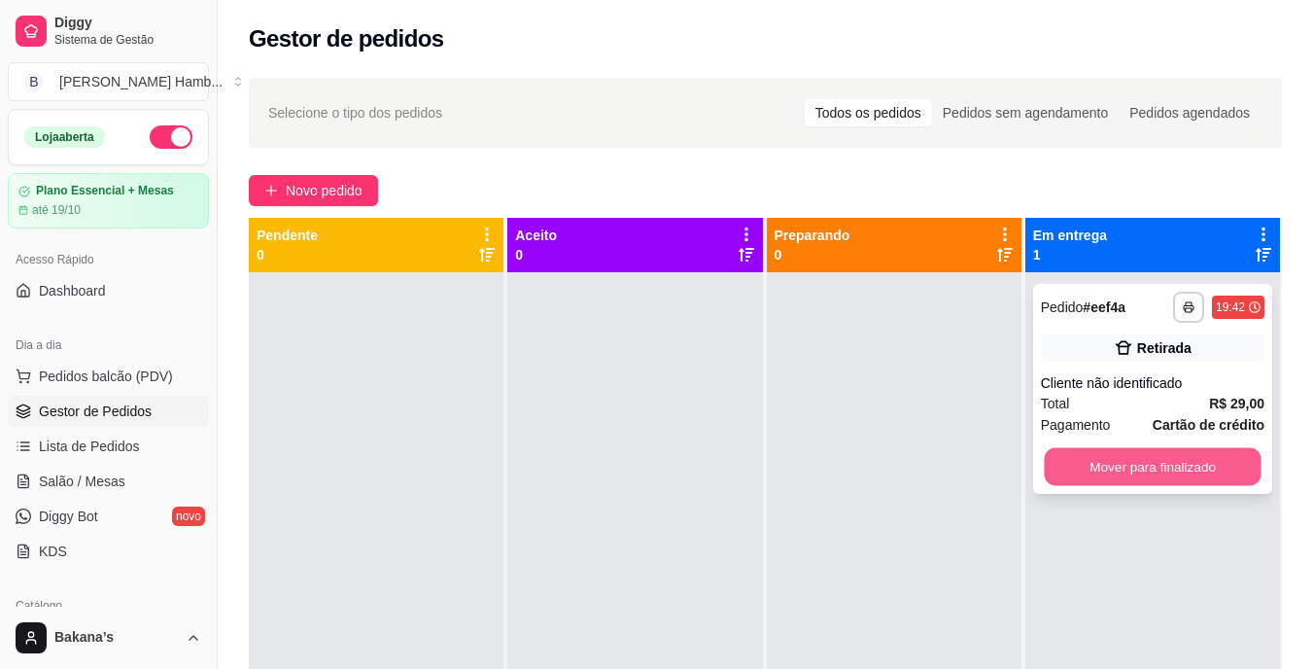
click at [1189, 467] on button "Mover para finalizado" at bounding box center [1152, 467] width 217 height 38
